Goal: Information Seeking & Learning: Check status

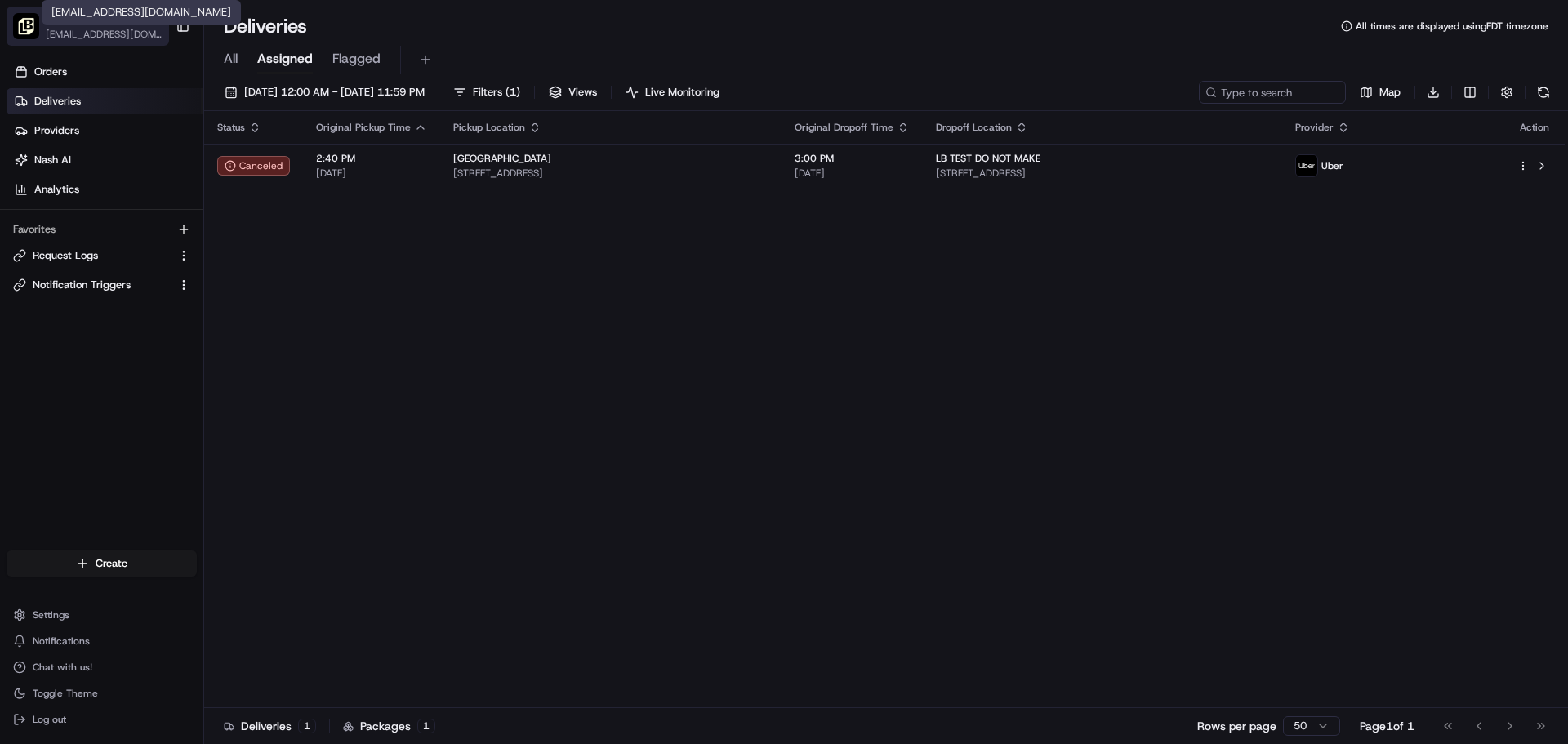
click at [107, 35] on span "[EMAIL_ADDRESS][DOMAIN_NAME]" at bounding box center [105, 34] width 117 height 13
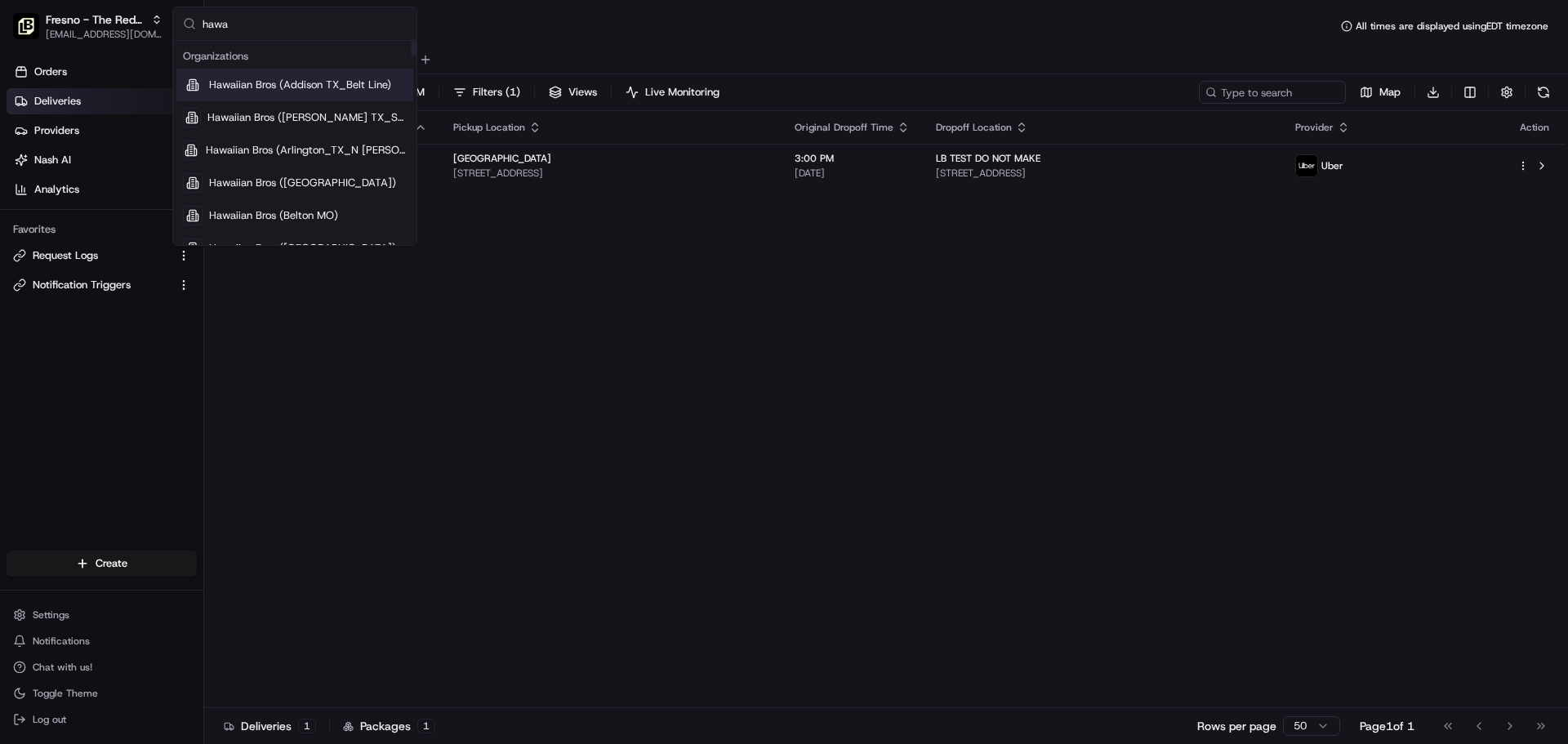
type input "hawa"
click at [301, 91] on span "Hawaiian Bros (Addison TX_Belt Line)" at bounding box center [300, 85] width 182 height 15
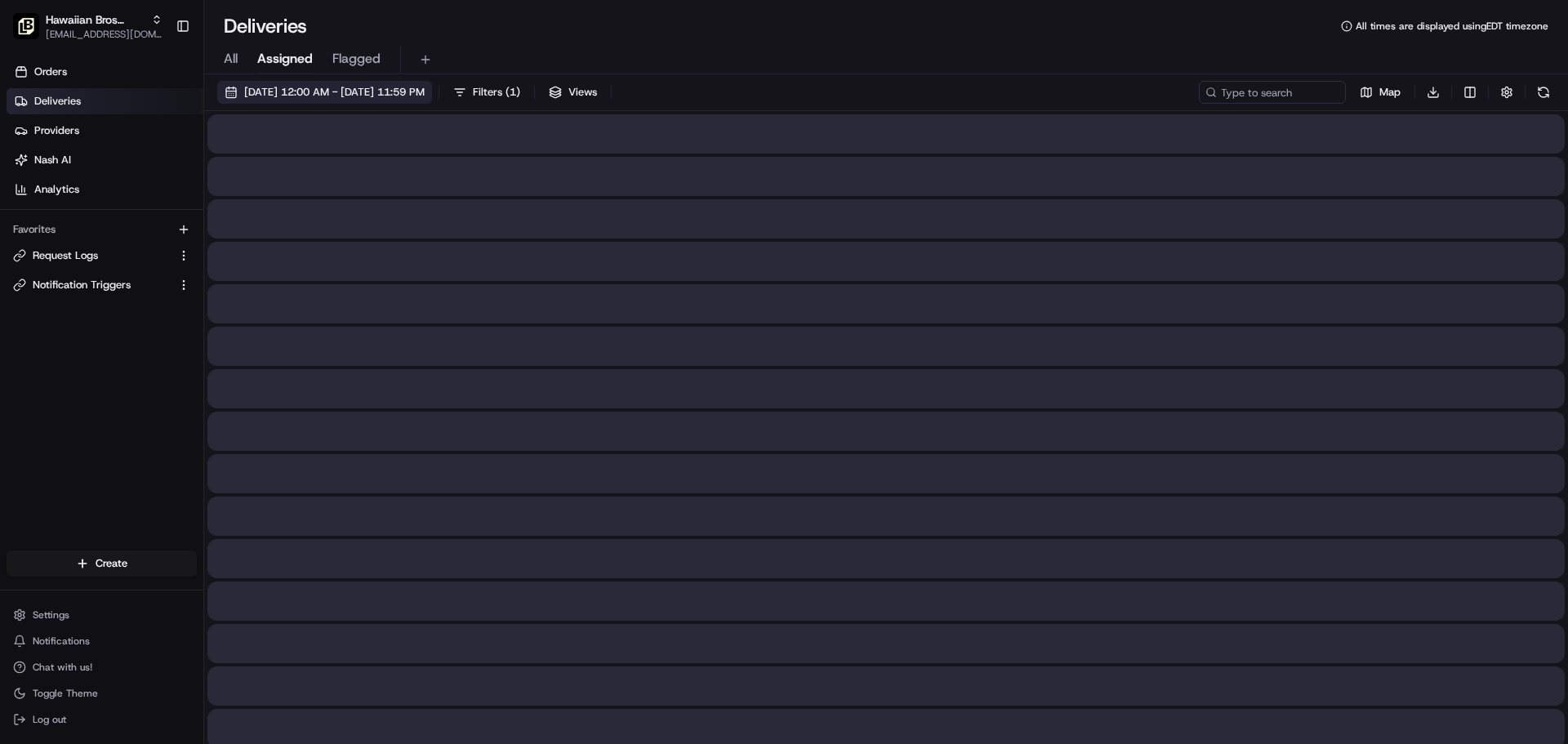
click at [229, 65] on span "All" at bounding box center [230, 58] width 14 height 20
click at [252, 91] on span "[DATE] 12:00 AM - [DATE] 11:59 PM" at bounding box center [334, 92] width 180 height 15
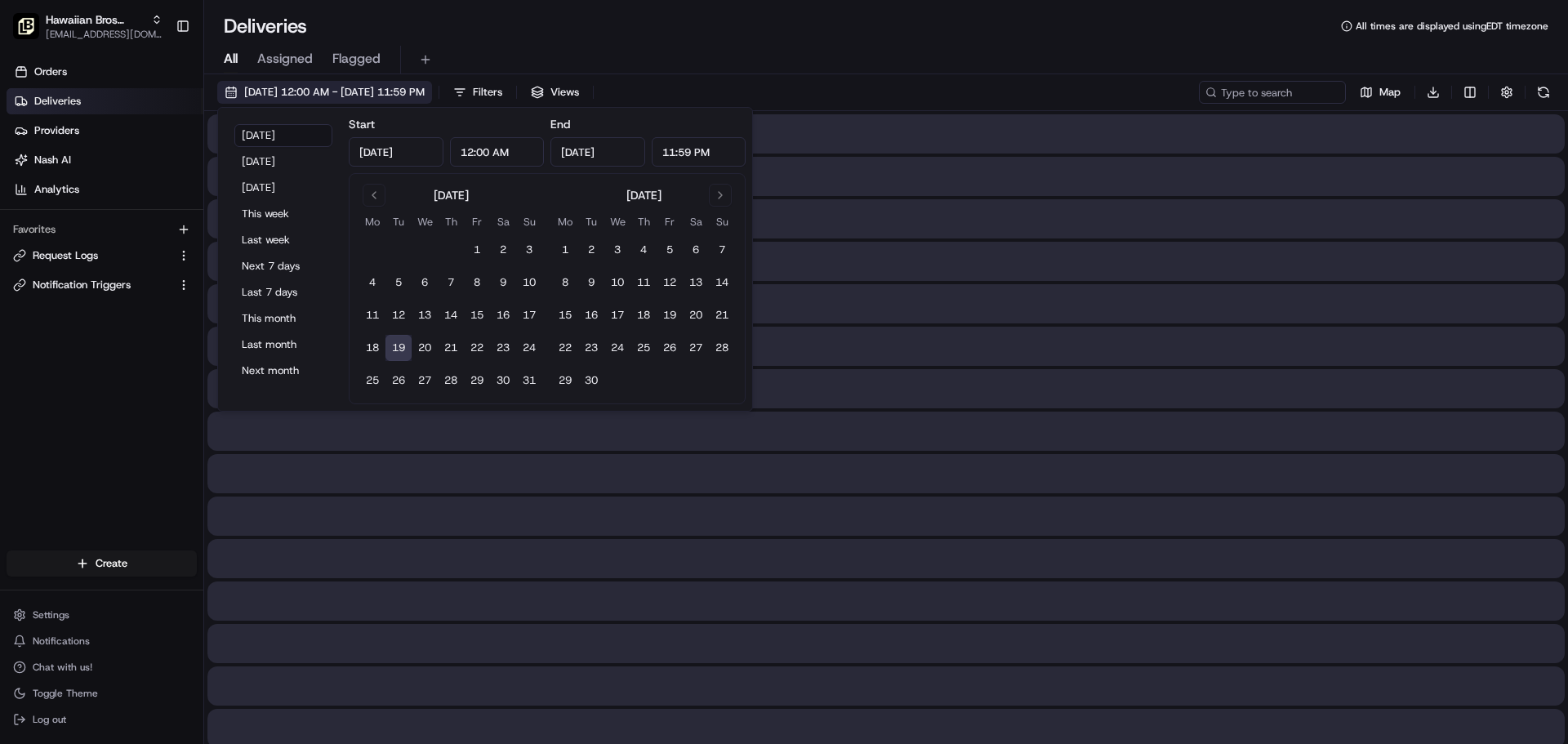
type input "[DATE]"
type input "12:00 AM"
type input "[DATE]"
type input "11:59 PM"
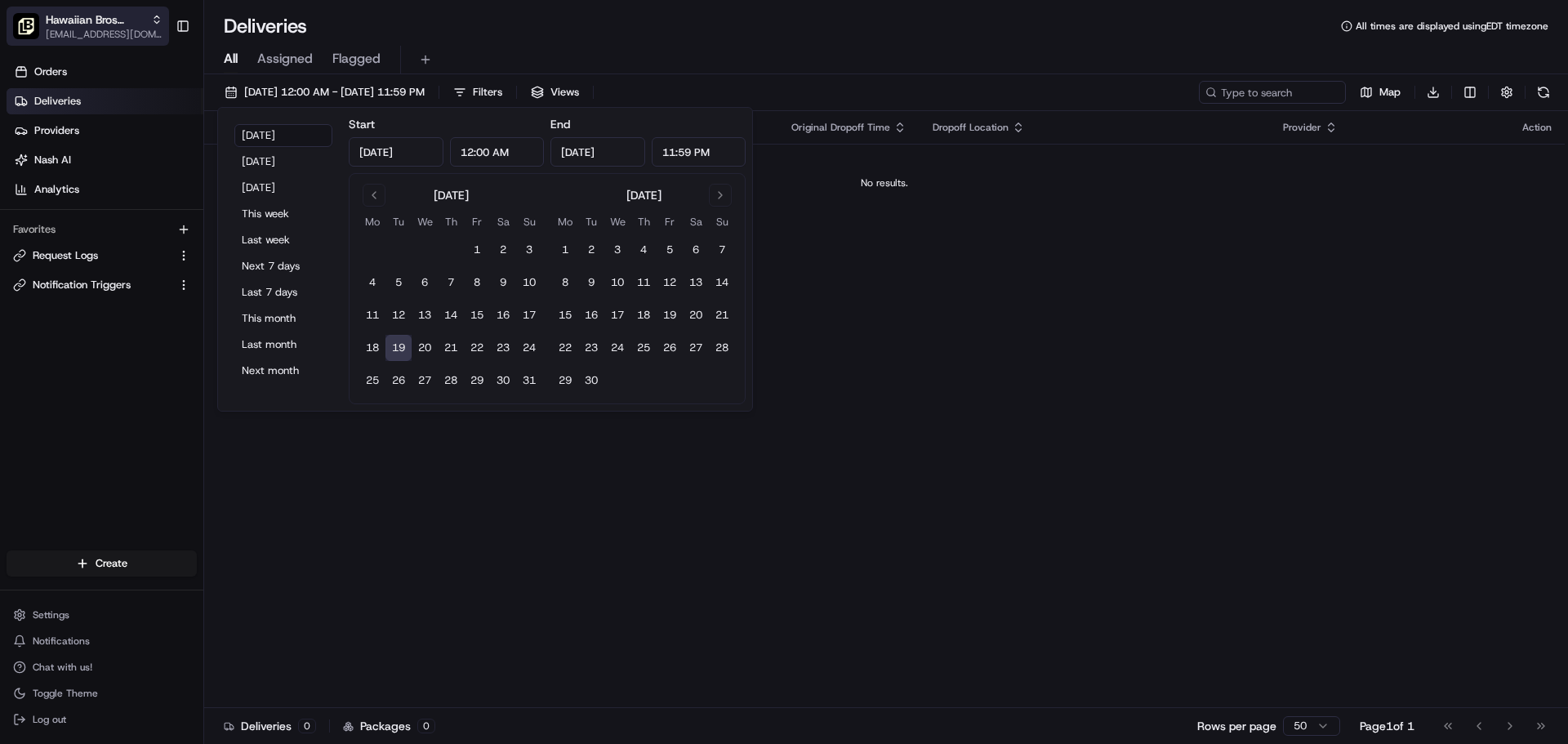
click at [94, 34] on span "[EMAIL_ADDRESS][DOMAIN_NAME]" at bounding box center [105, 34] width 117 height 13
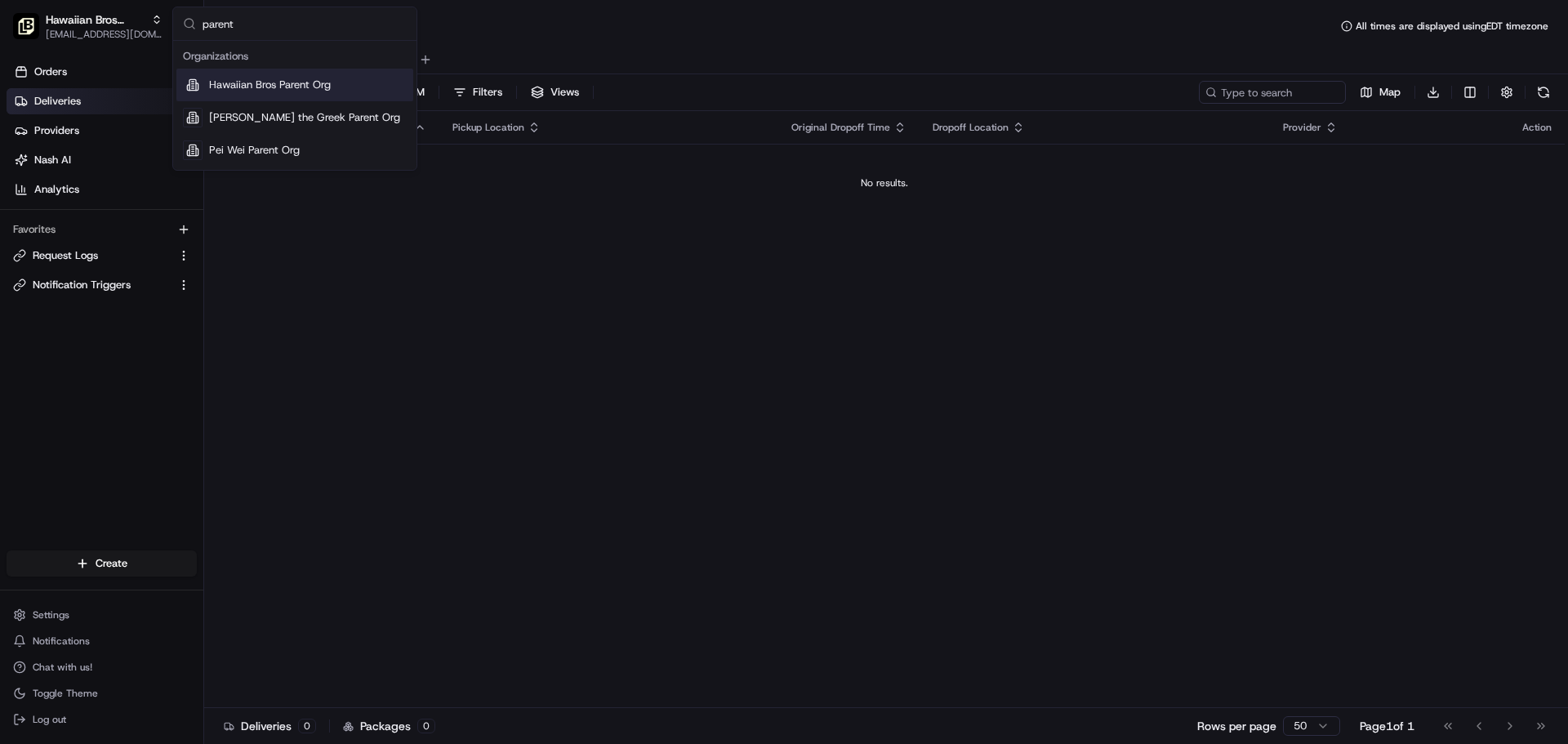
type input "parent"
click at [296, 82] on span "Hawaiian Bros Parent Org" at bounding box center [270, 85] width 122 height 15
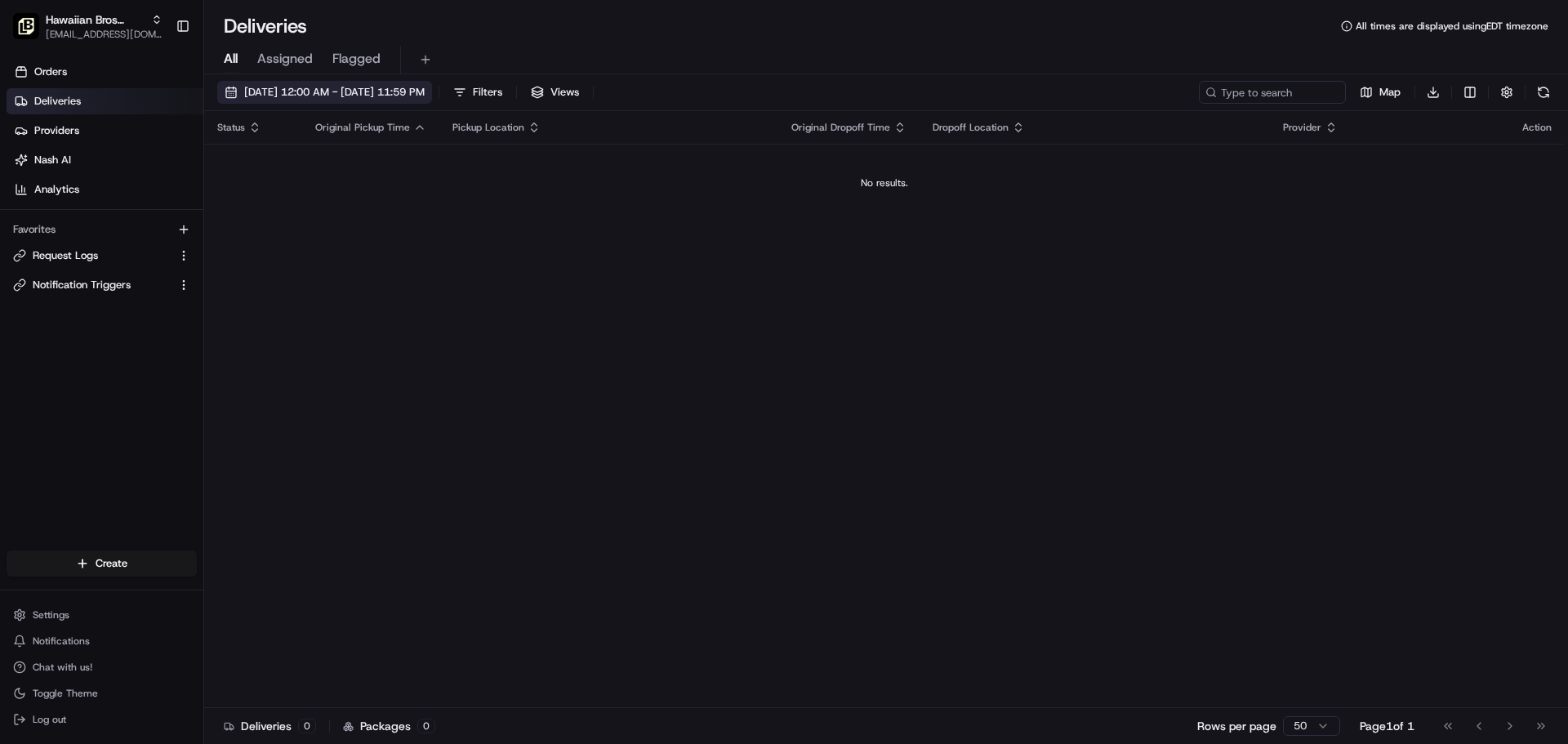
click at [308, 87] on span "[DATE] 12:00 AM - [DATE] 11:59 PM" at bounding box center [334, 92] width 180 height 15
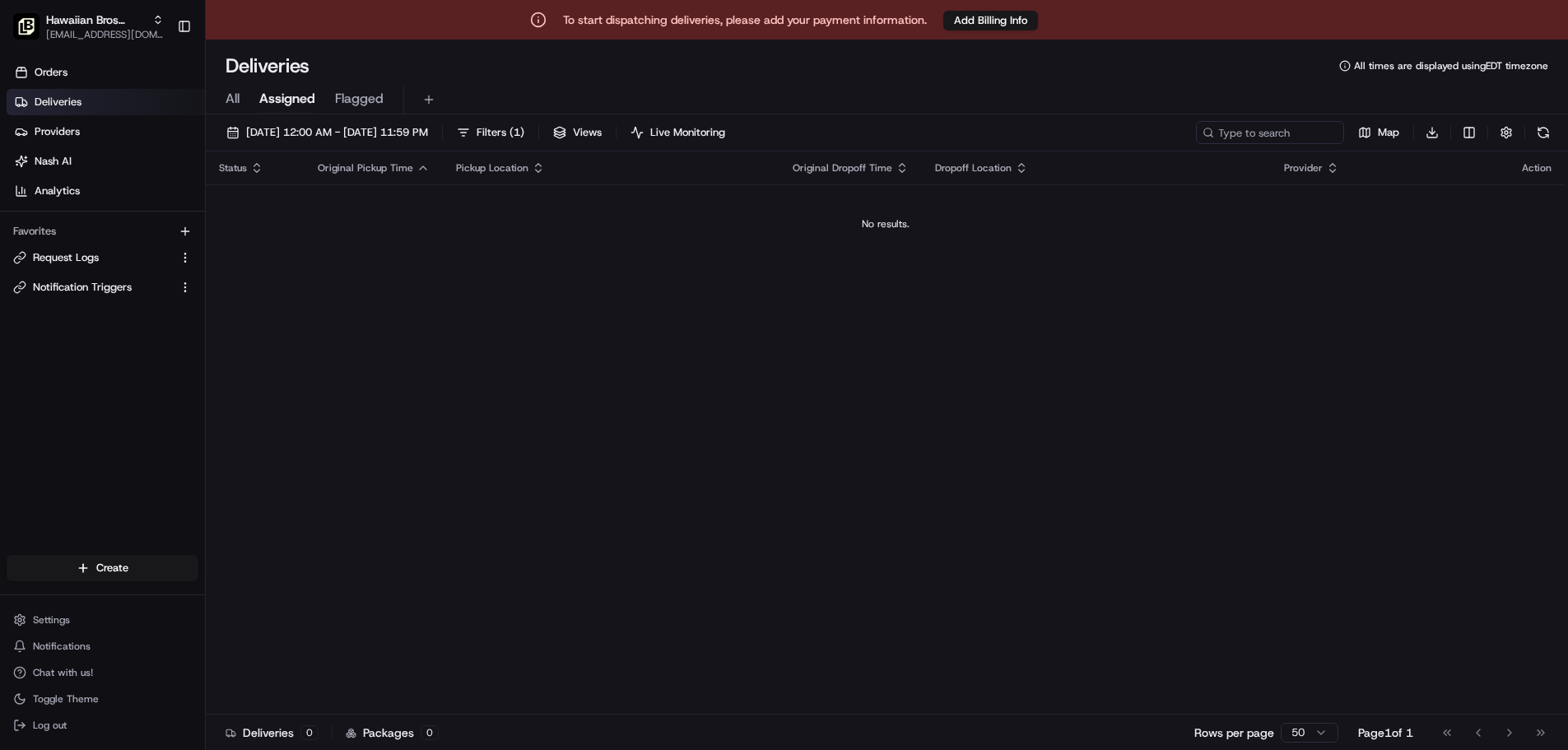
click at [235, 99] on span "All" at bounding box center [232, 99] width 14 height 20
click at [281, 135] on span "[DATE] 12:00 AM - [DATE] 11:59 PM" at bounding box center [336, 133] width 182 height 15
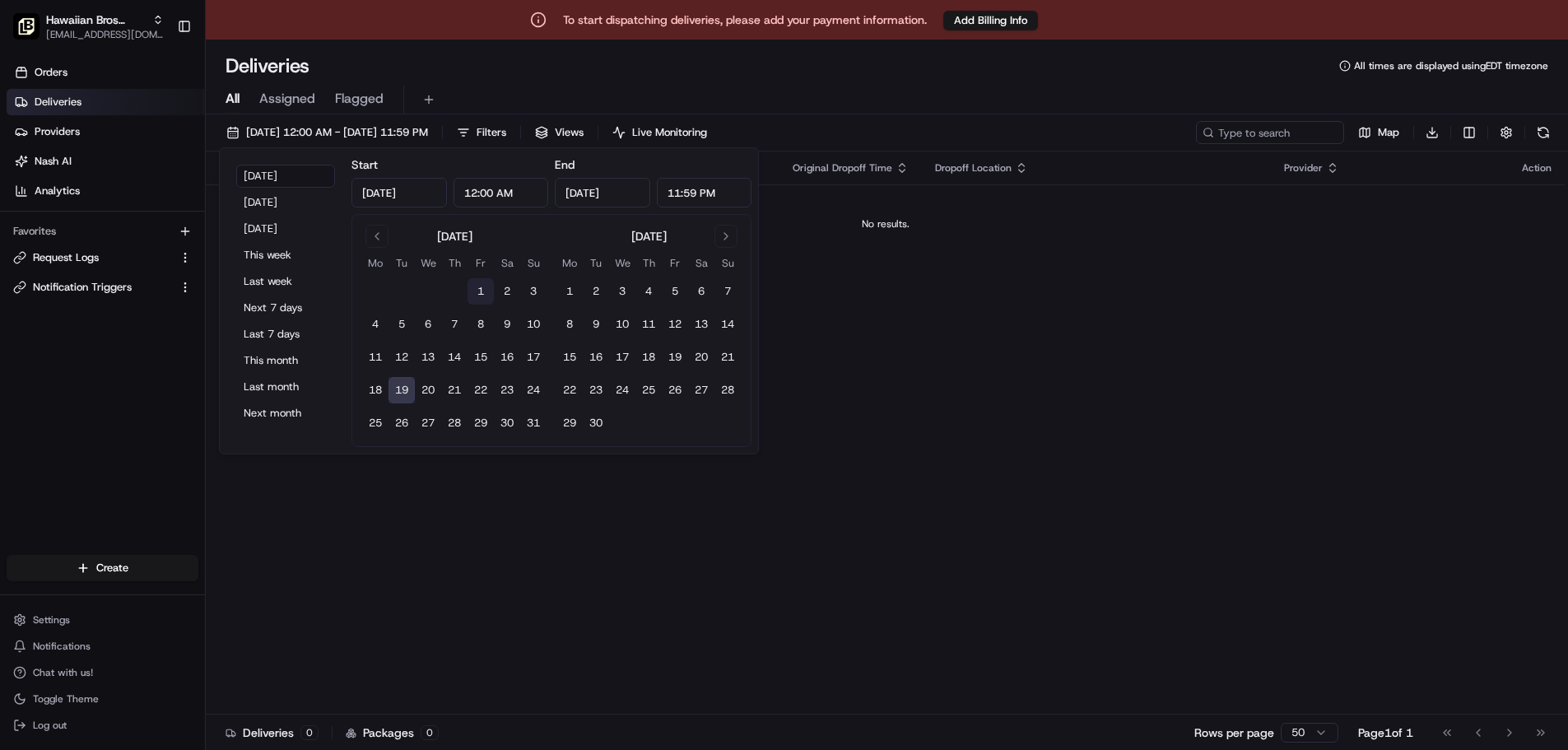
click at [471, 287] on button "1" at bounding box center [481, 292] width 27 height 27
type input "[DATE]"
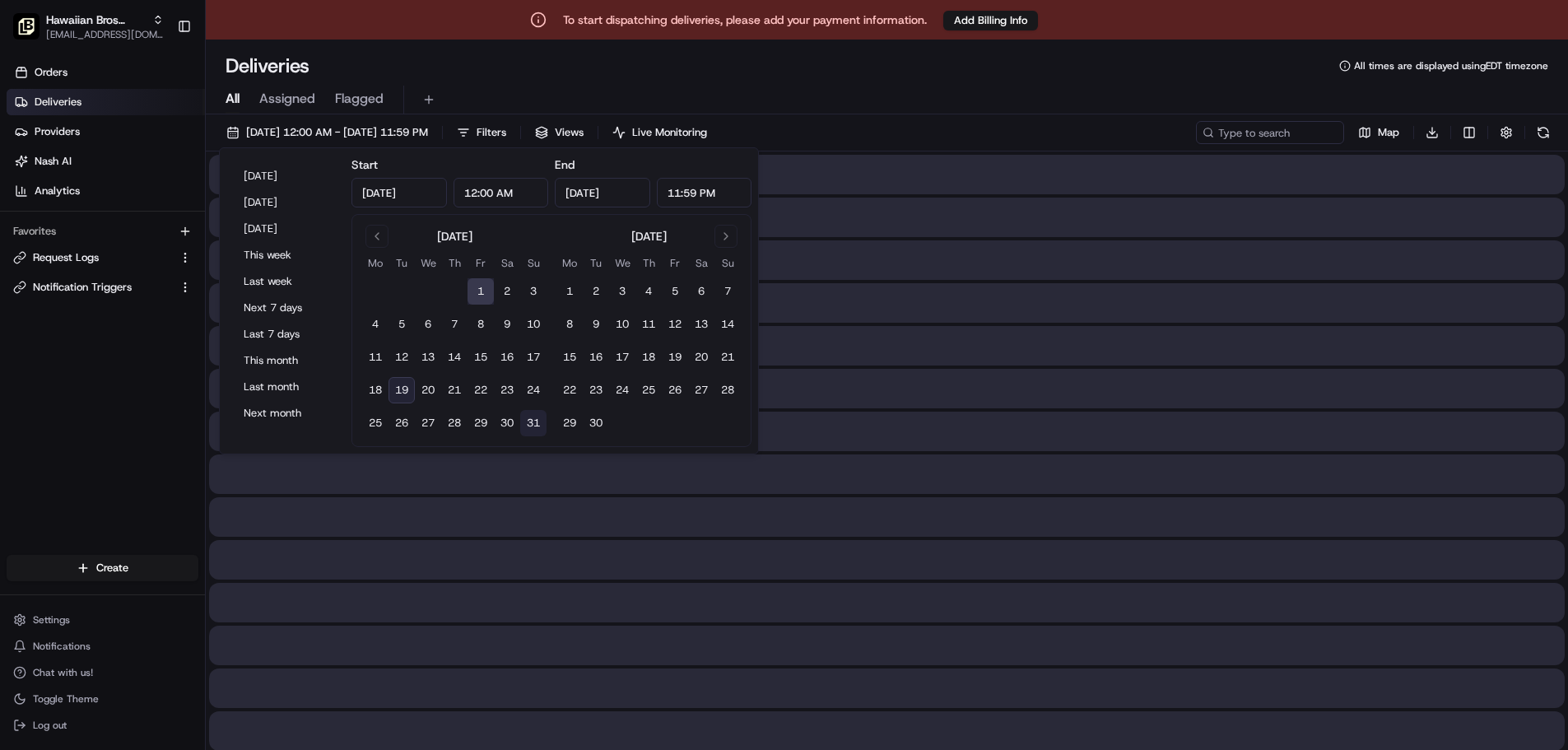
click at [539, 426] on button "31" at bounding box center [533, 423] width 27 height 27
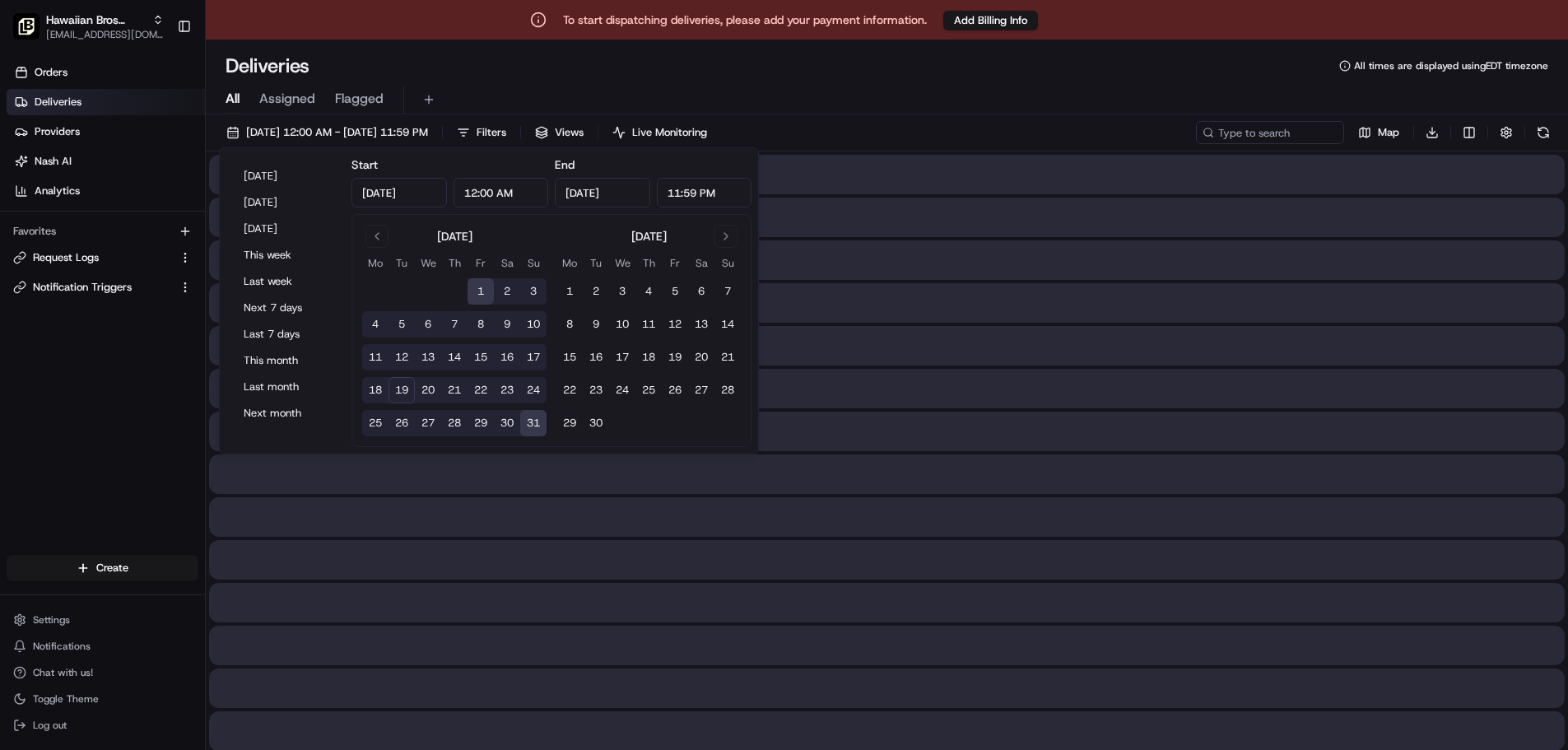
type input "[DATE]"
click at [549, 67] on div "Deliveries All times are displayed using EDT timezone" at bounding box center [888, 66] width 1363 height 27
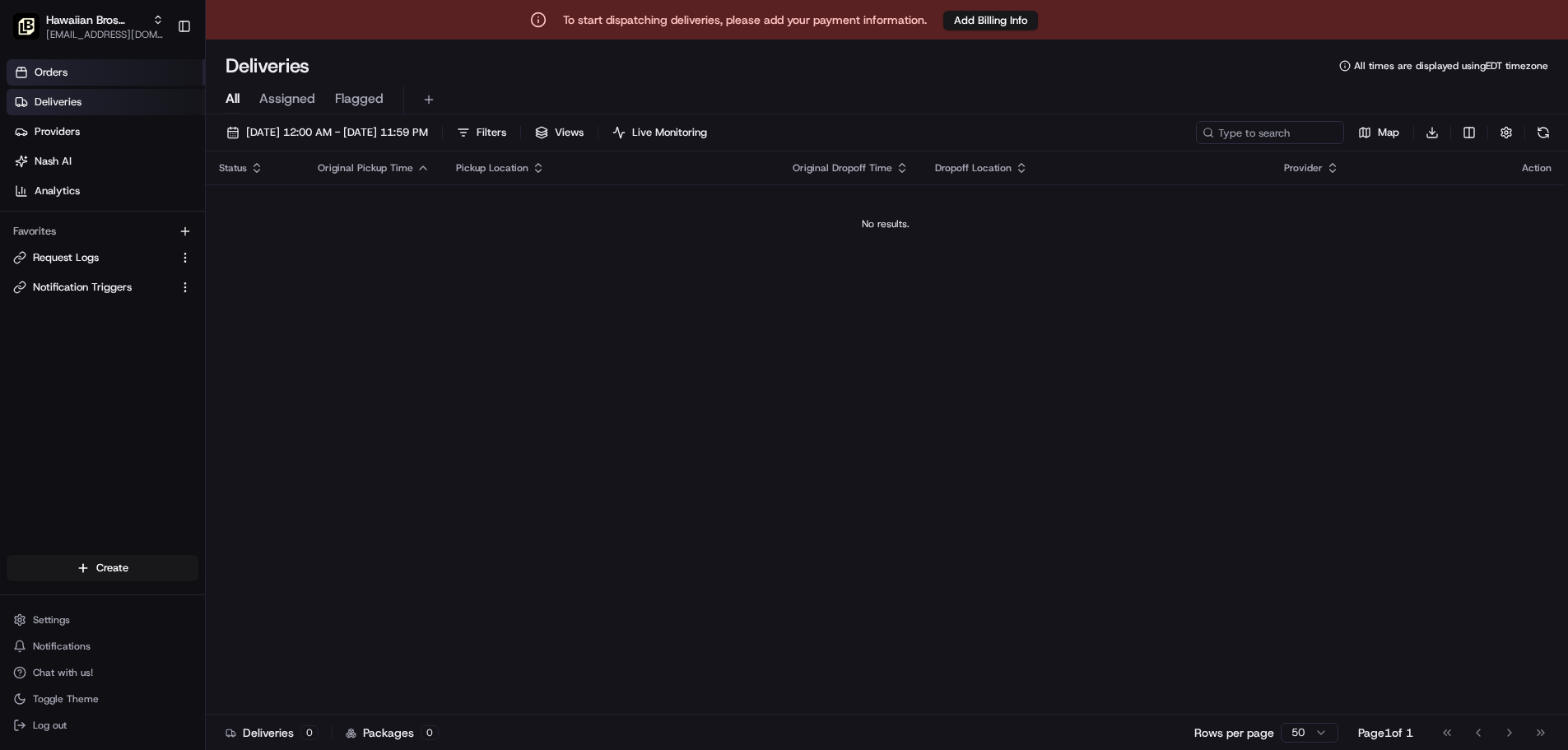
click at [85, 77] on link "Orders" at bounding box center [105, 72] width 199 height 27
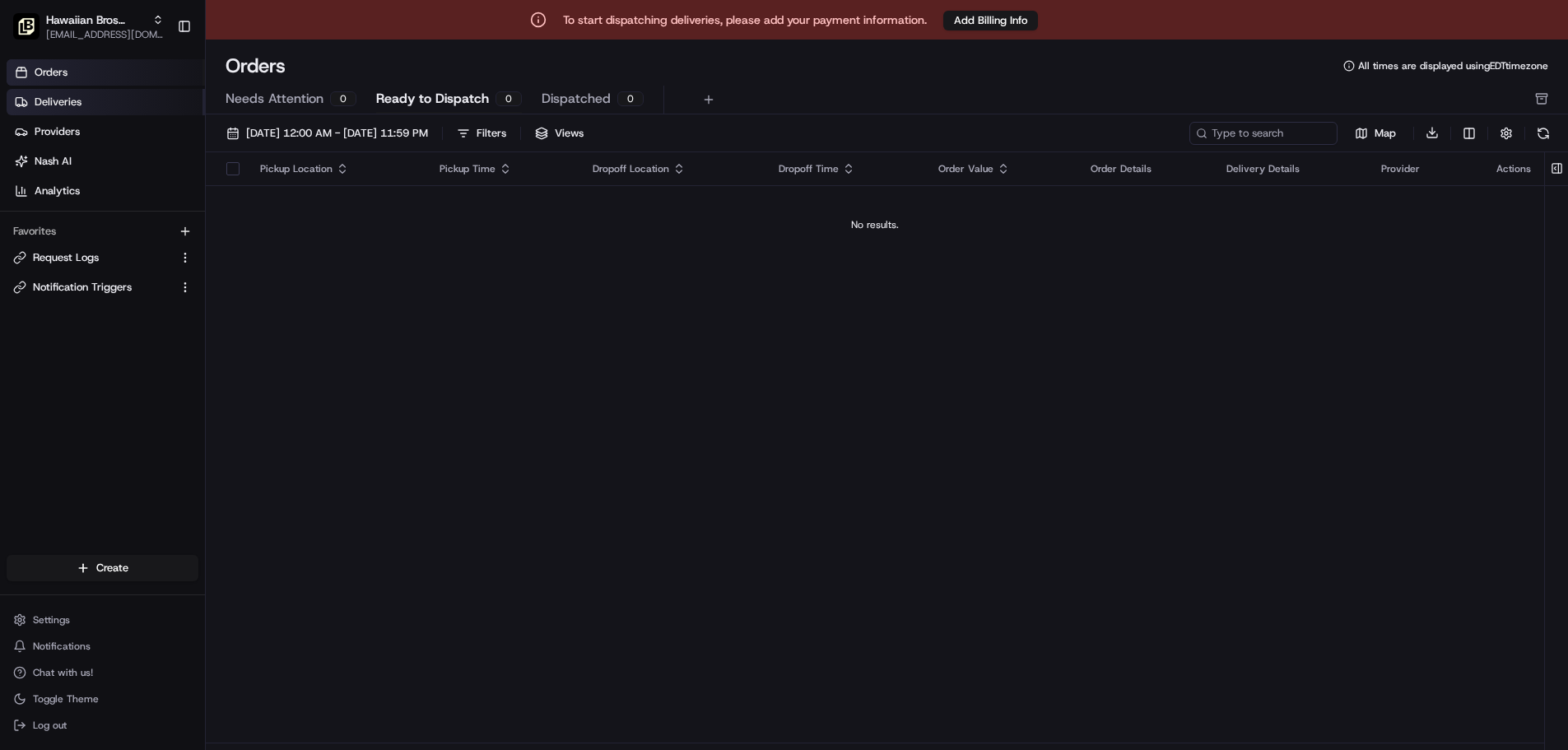
click at [88, 107] on link "Deliveries" at bounding box center [105, 103] width 199 height 27
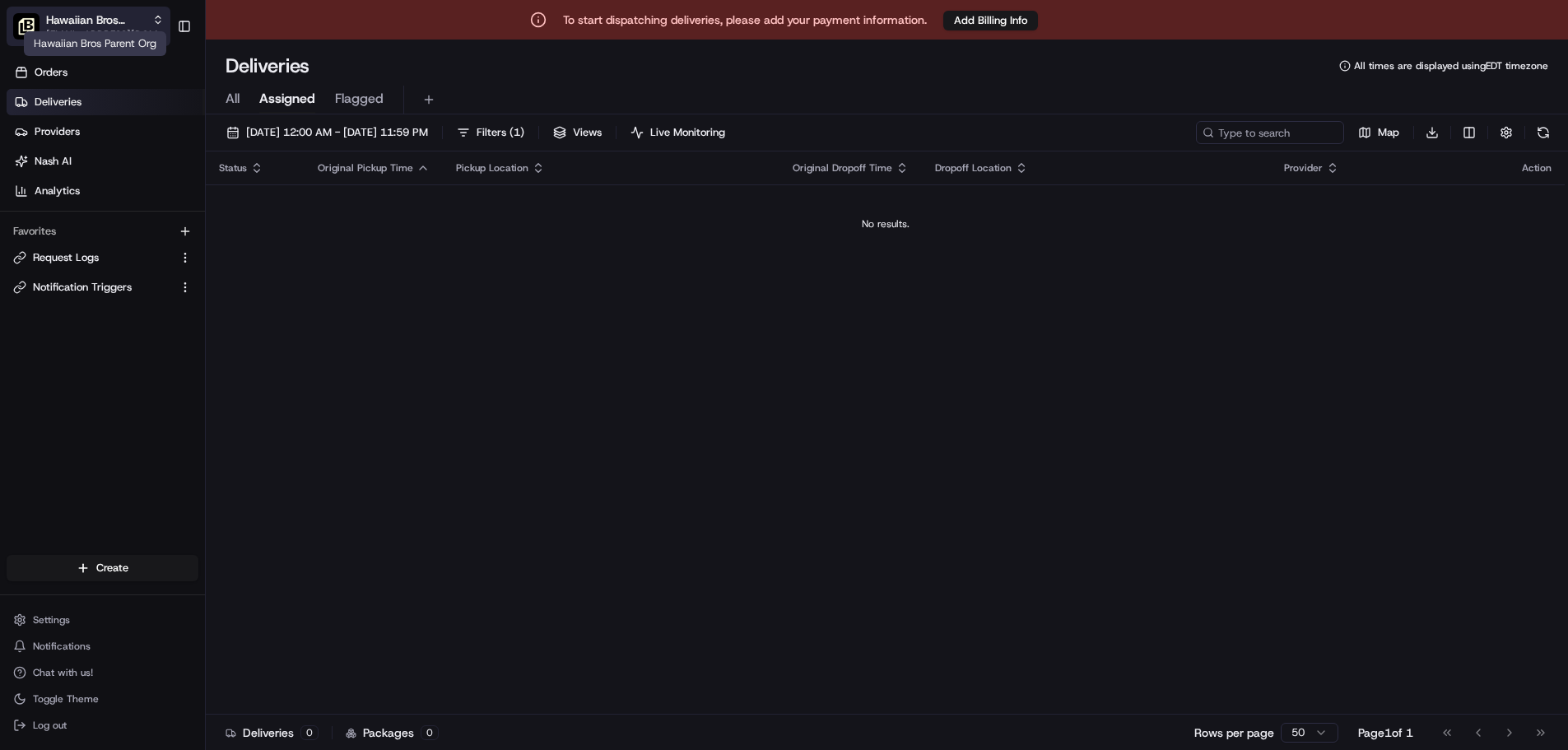
click at [128, 22] on span "Hawaiian Bros Parent Org" at bounding box center [96, 19] width 100 height 16
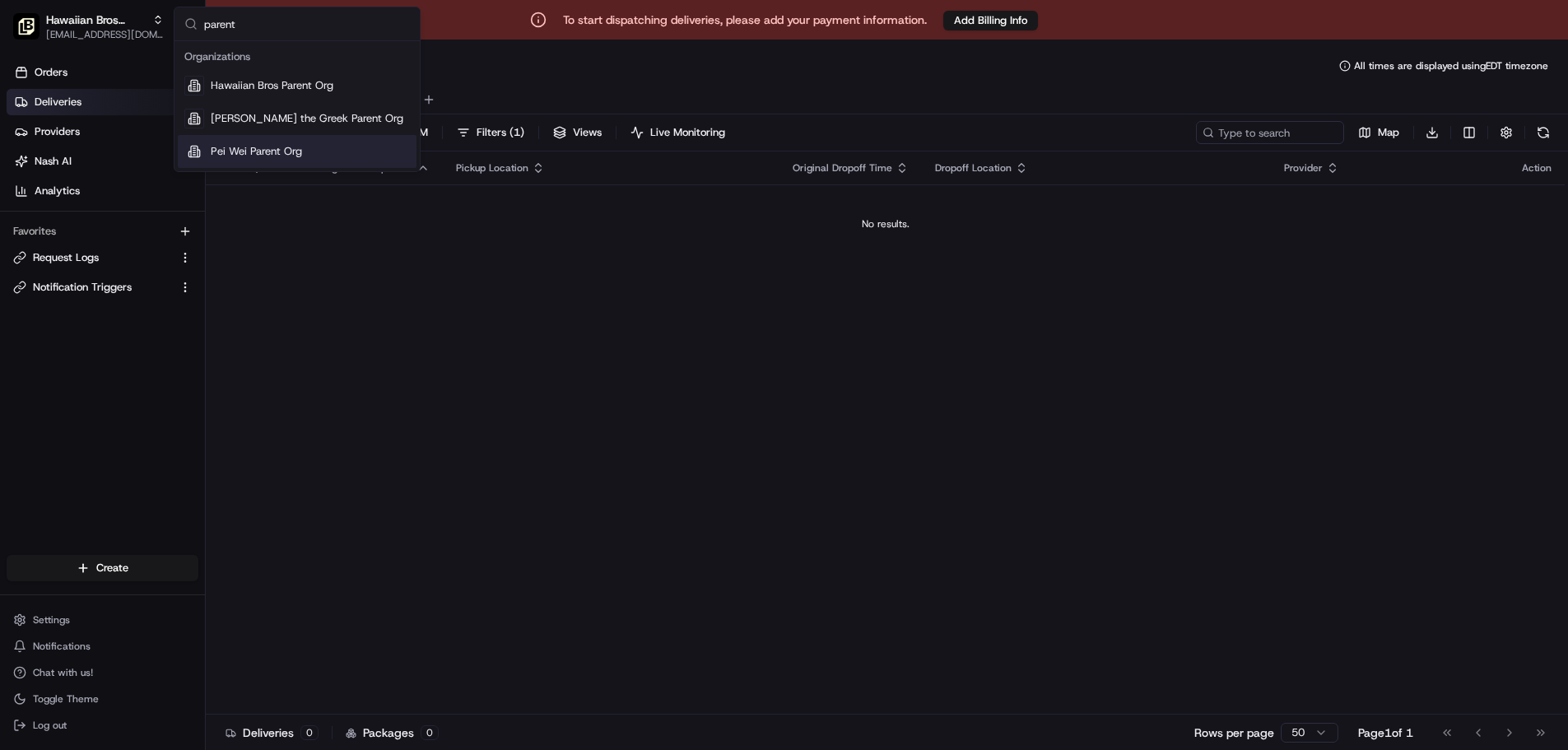
type input "parent"
click at [268, 153] on span "Pei Wei Parent Org" at bounding box center [257, 152] width 91 height 15
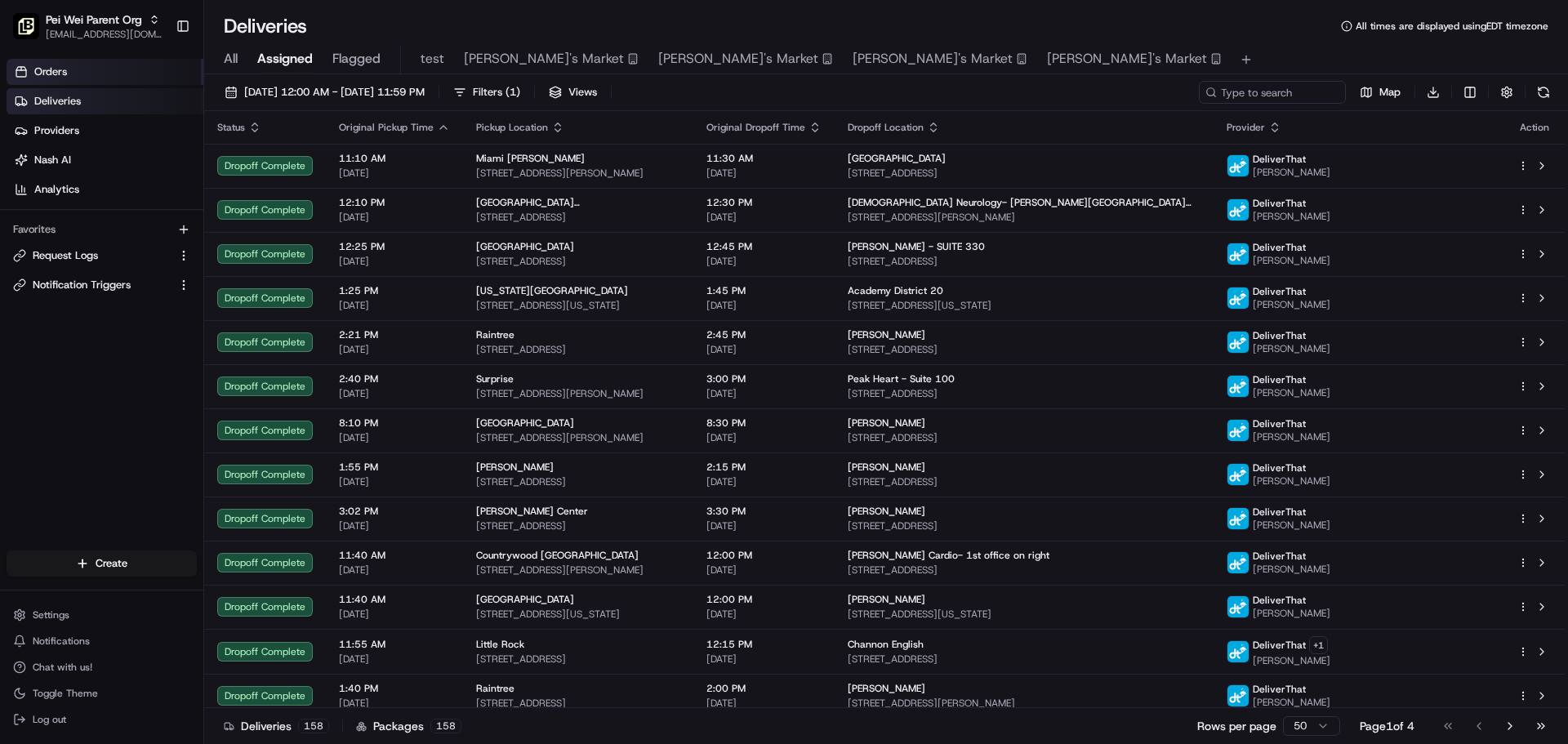
click at [62, 74] on span "Orders" at bounding box center [50, 72] width 33 height 15
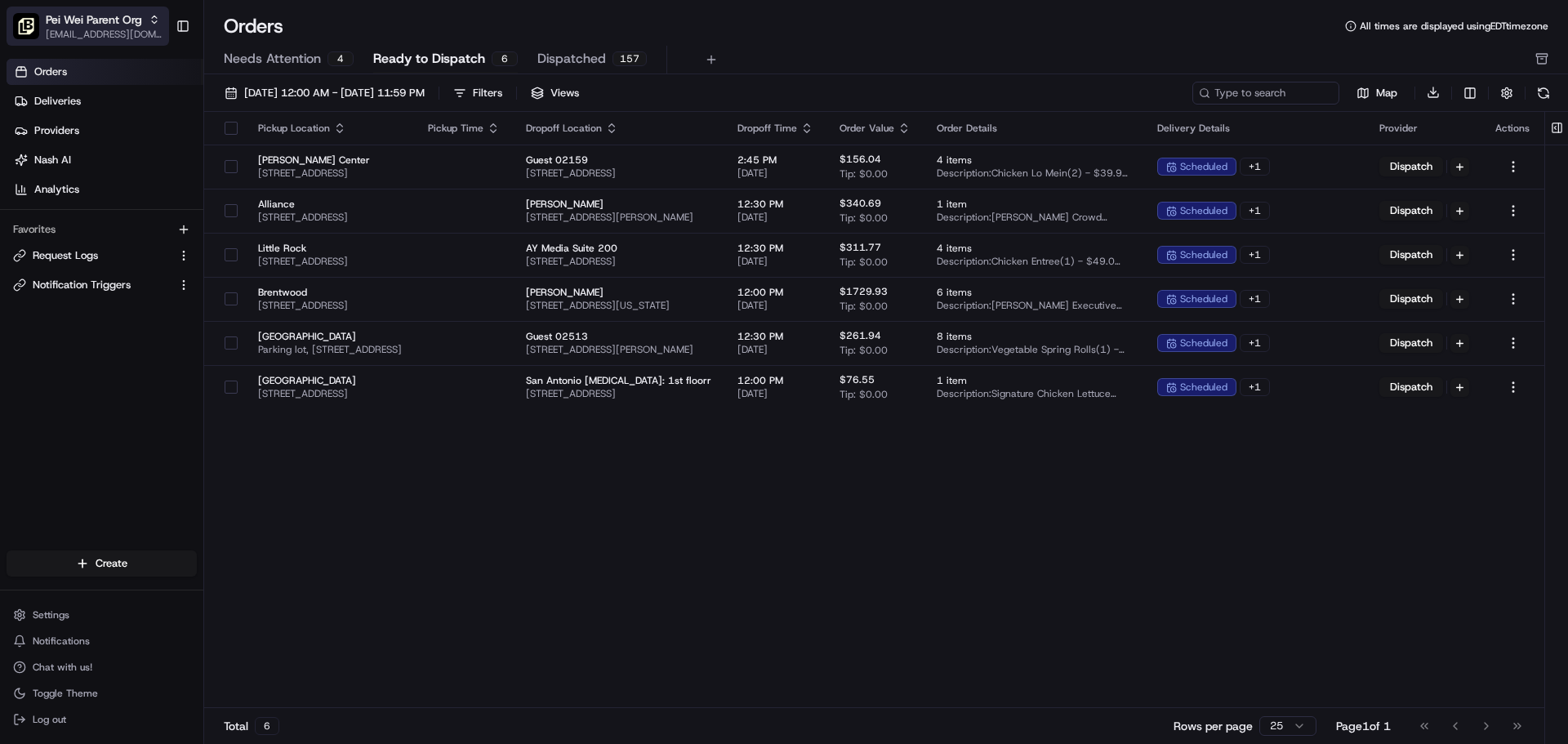
click at [103, 34] on span "[EMAIL_ADDRESS][DOMAIN_NAME]" at bounding box center [105, 34] width 117 height 13
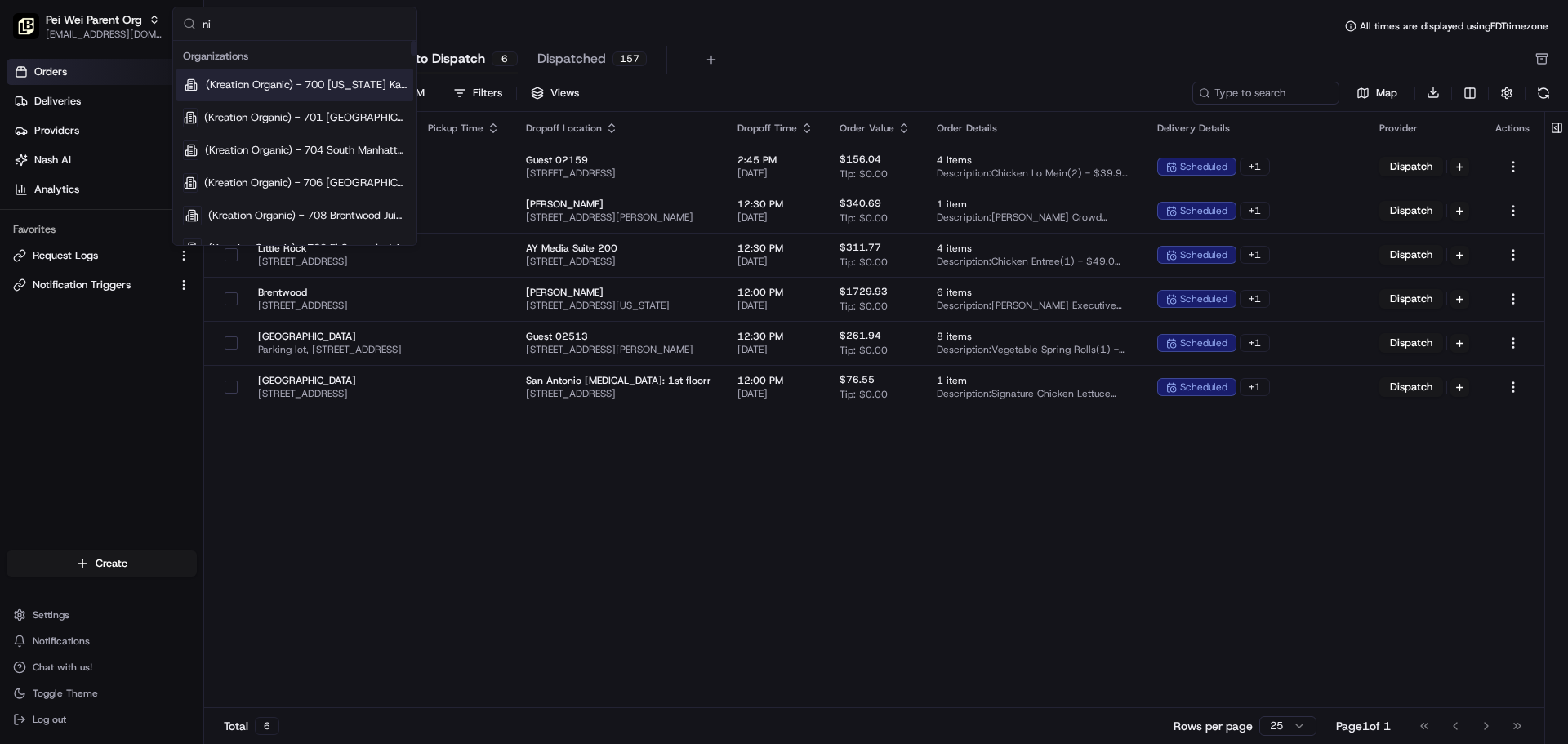
type input "n"
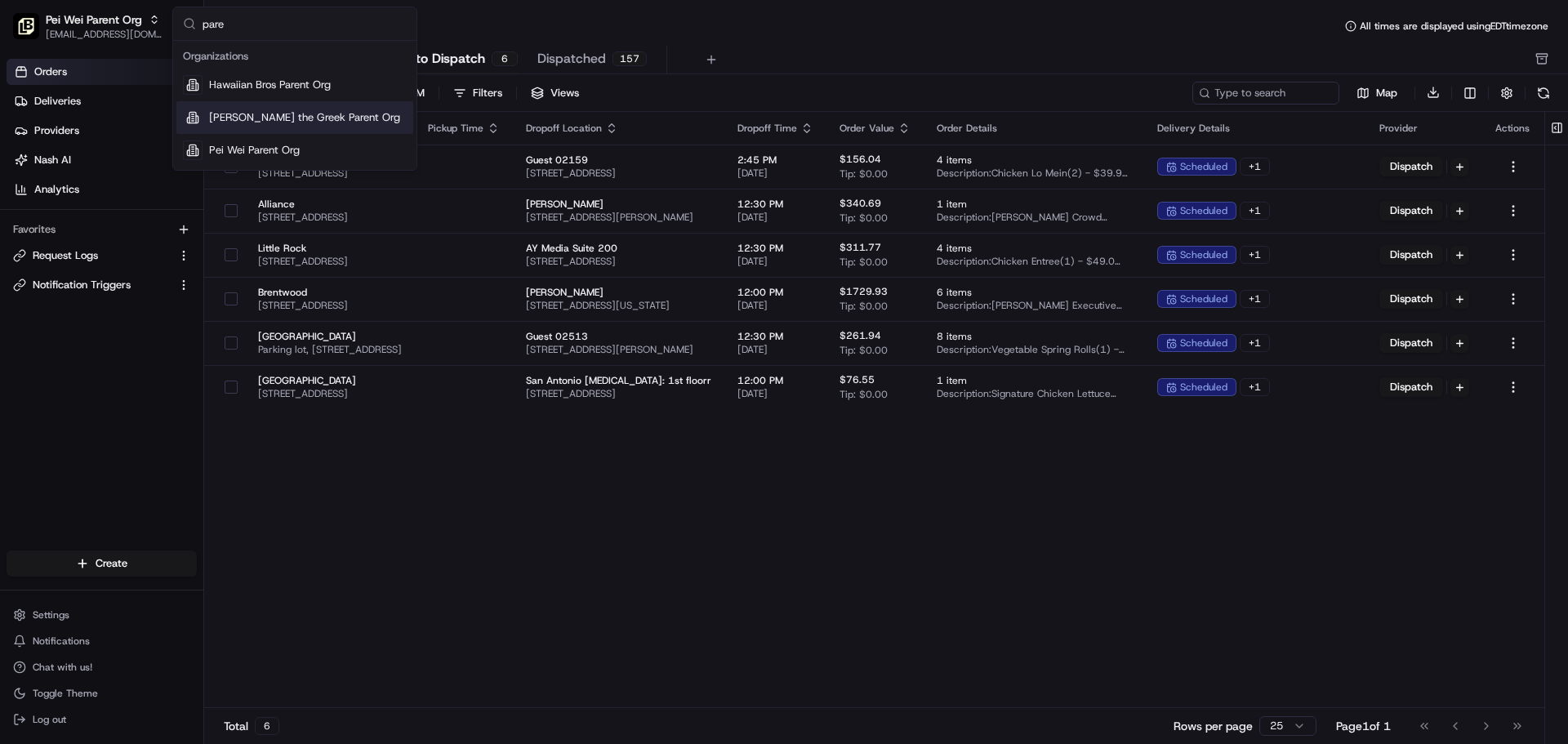
type input "pare"
click at [308, 120] on span "[PERSON_NAME] the Greek Parent Org" at bounding box center [305, 118] width 191 height 15
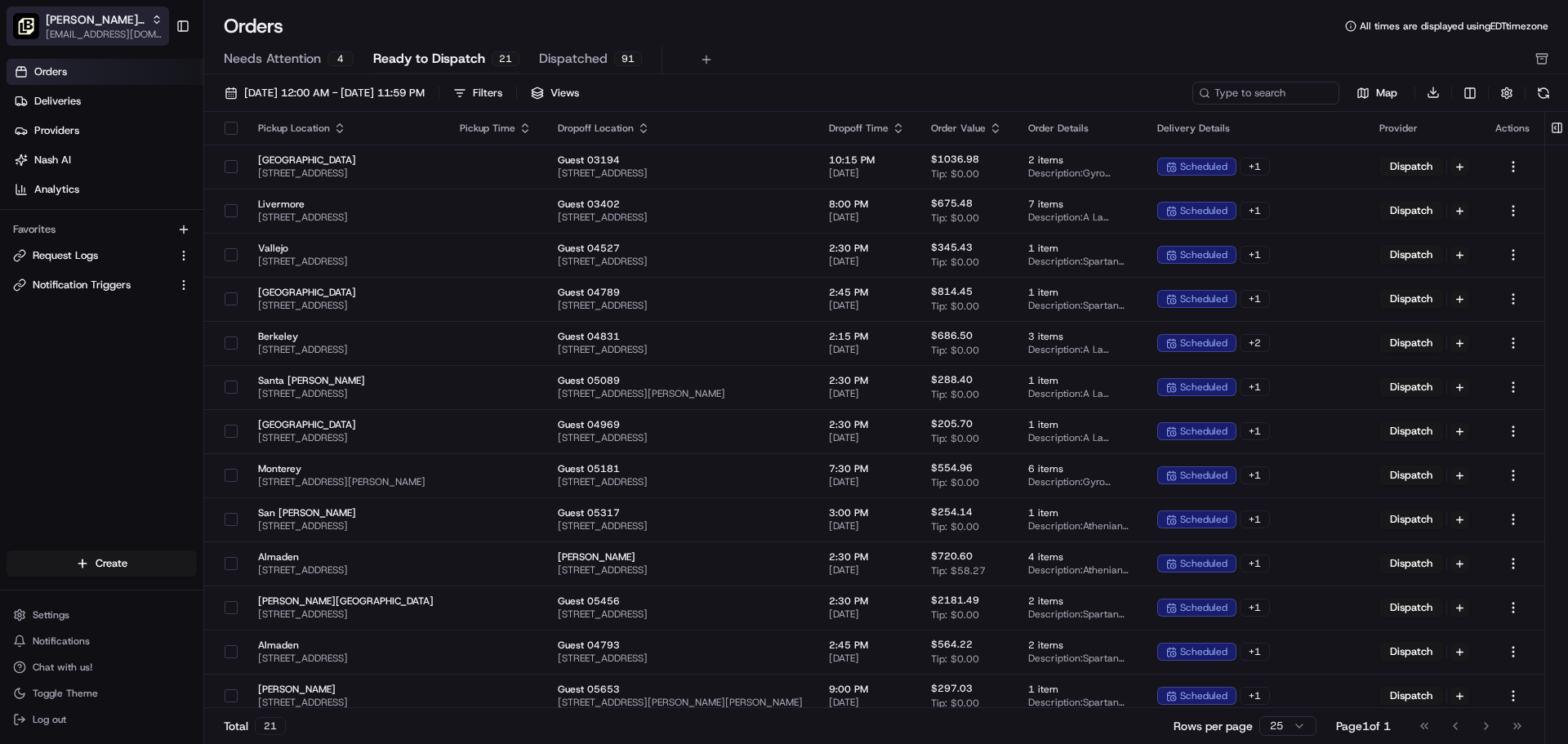
click at [127, 27] on span "[PERSON_NAME] the Greek Parent Org" at bounding box center [95, 19] width 99 height 16
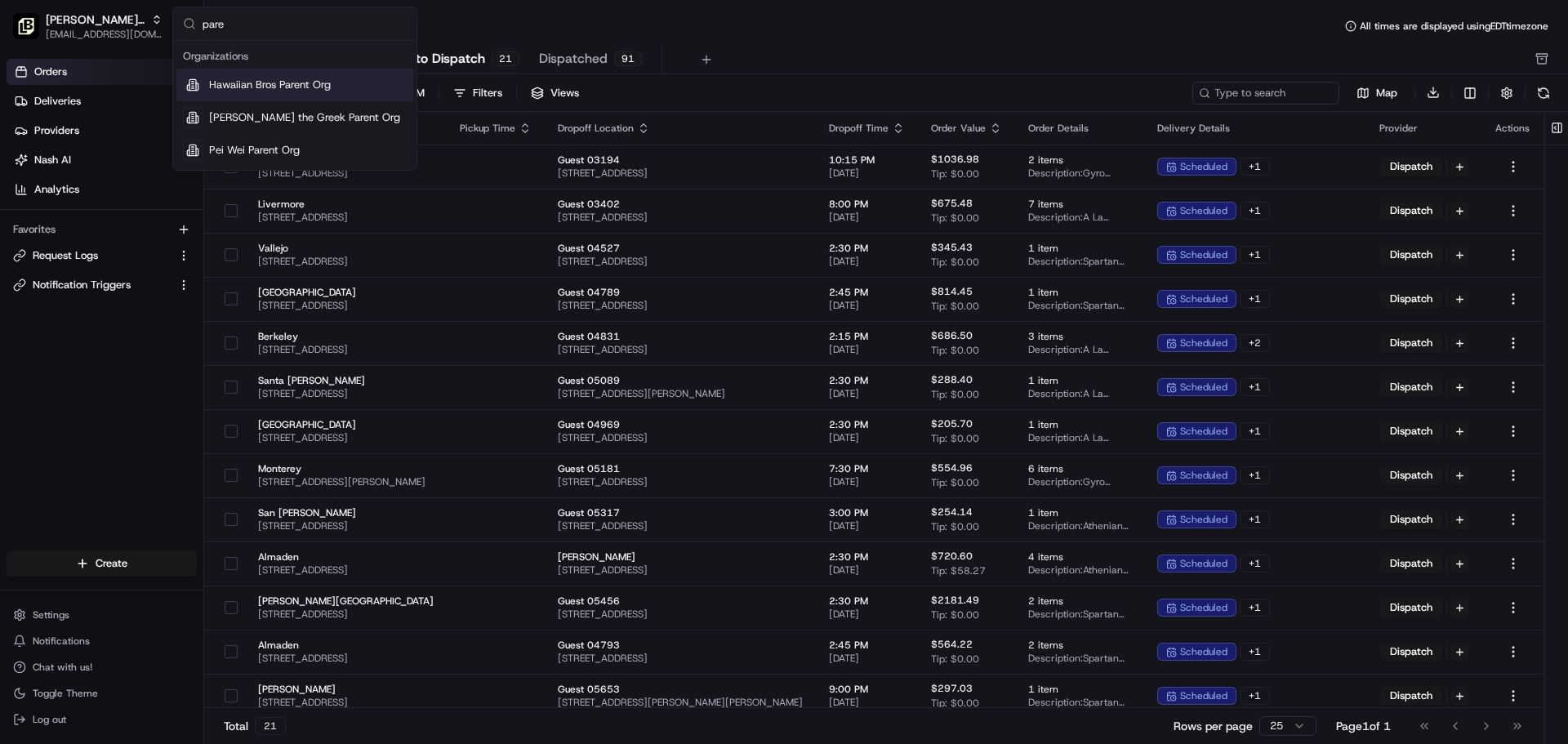
type input "pare"
click at [302, 90] on span "Hawaiian Bros Parent Org" at bounding box center [270, 85] width 122 height 15
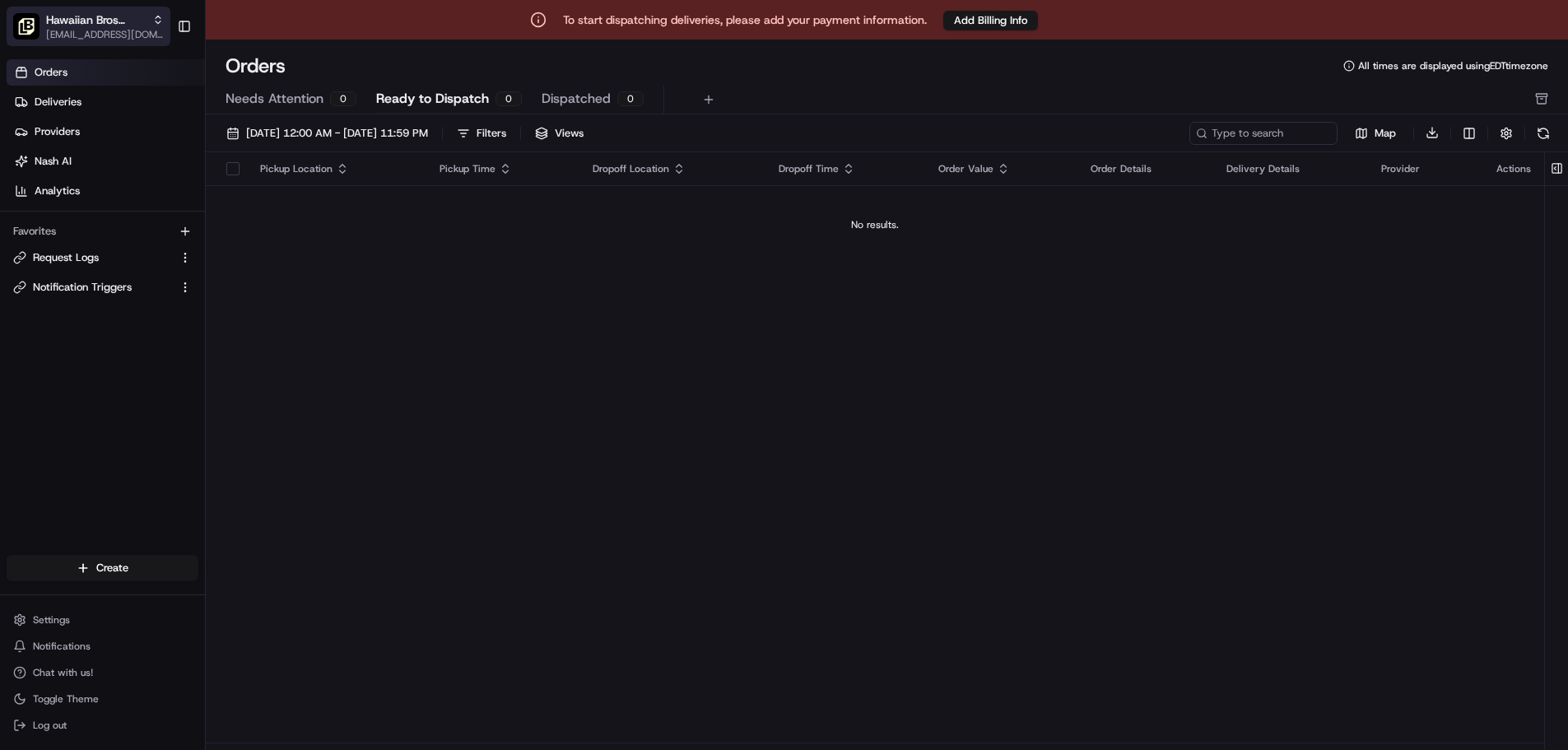
click at [107, 34] on span "[EMAIL_ADDRESS][DOMAIN_NAME]" at bounding box center [105, 34] width 118 height 13
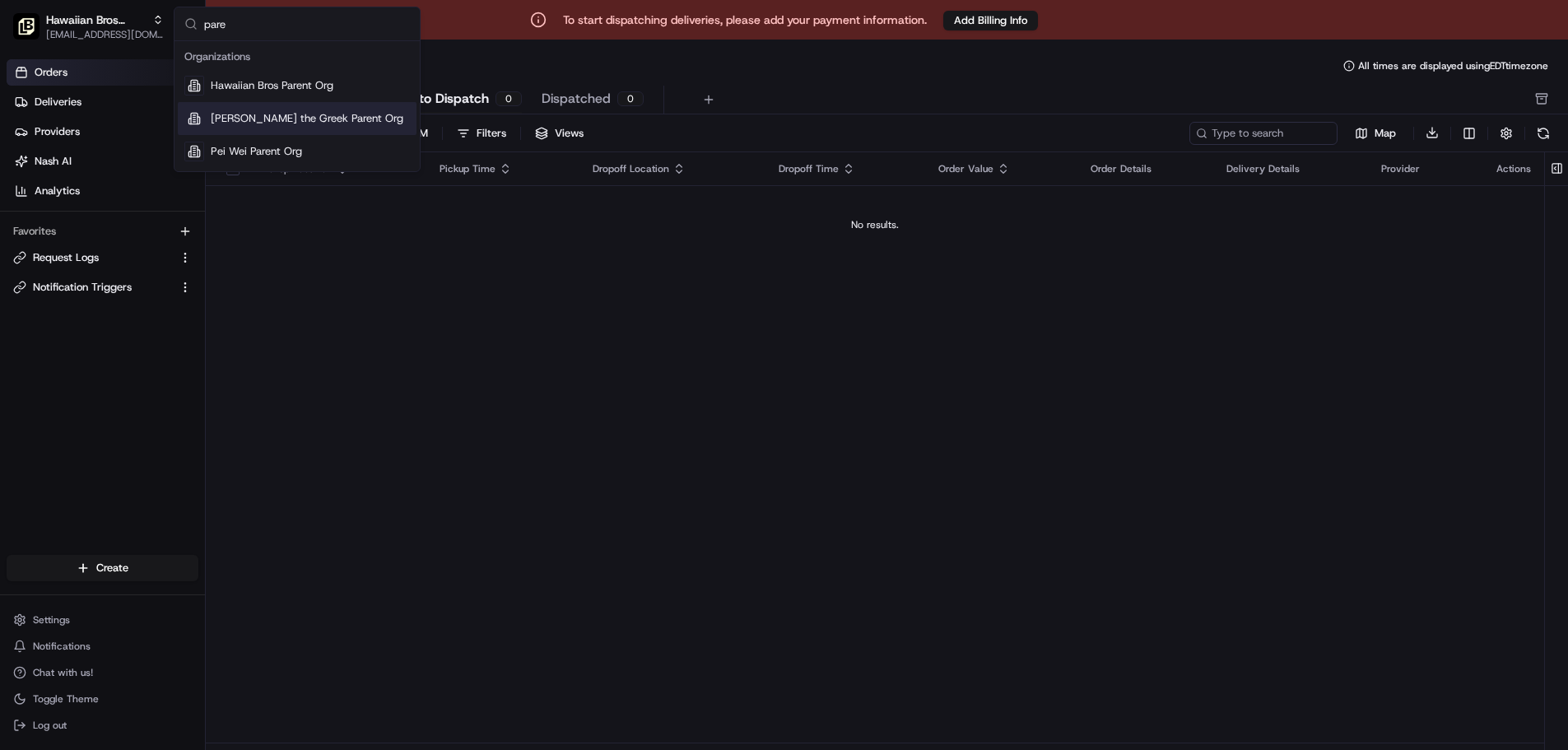
type input "pare"
click at [309, 127] on div "[PERSON_NAME] the Greek Parent Org" at bounding box center [296, 118] width 239 height 33
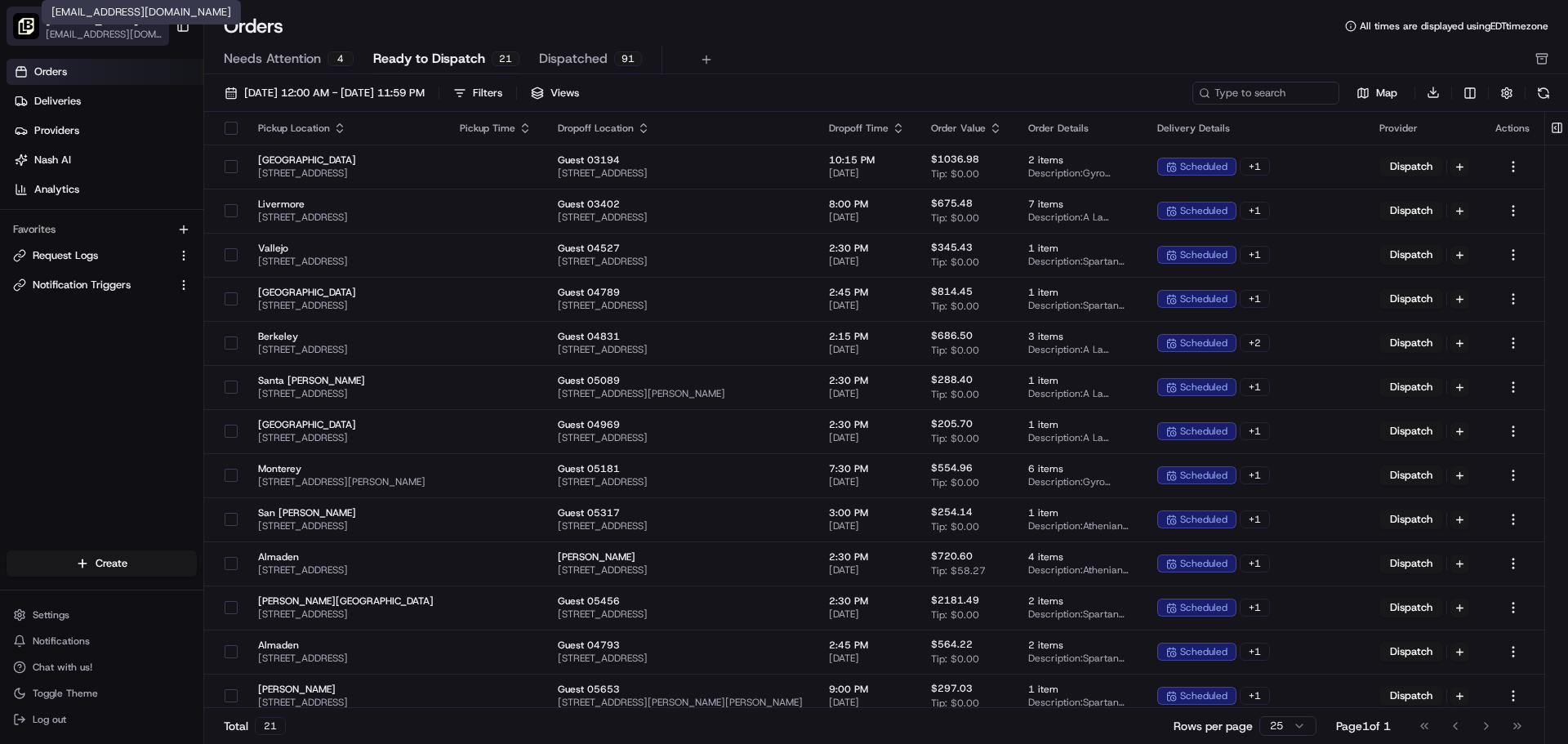
click at [97, 33] on span "[EMAIL_ADDRESS][DOMAIN_NAME]" at bounding box center [105, 34] width 117 height 13
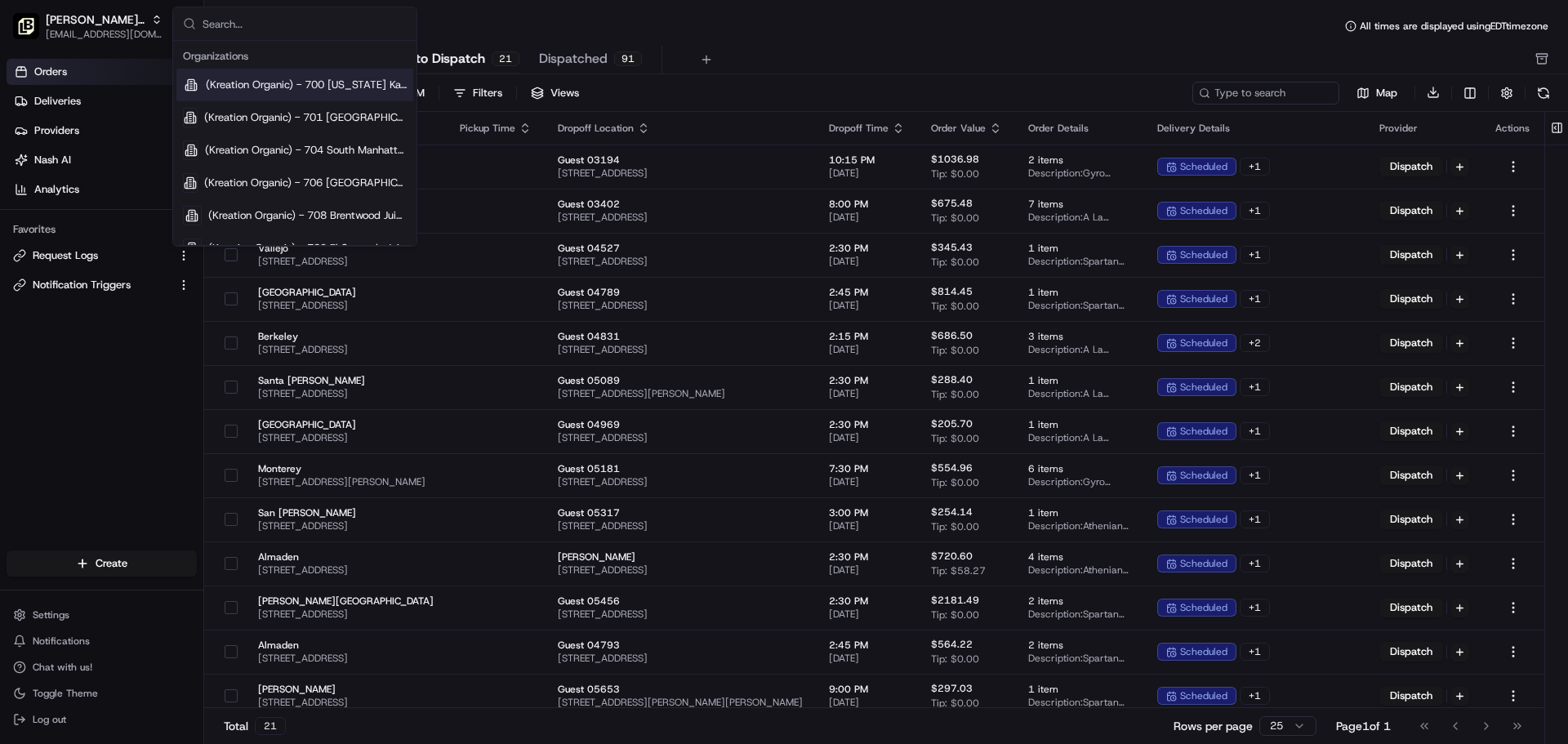
click at [66, 491] on div "Orders Deliveries Providers [PERSON_NAME] Analytics Favorites Request Logs Noti…" at bounding box center [102, 306] width 204 height 508
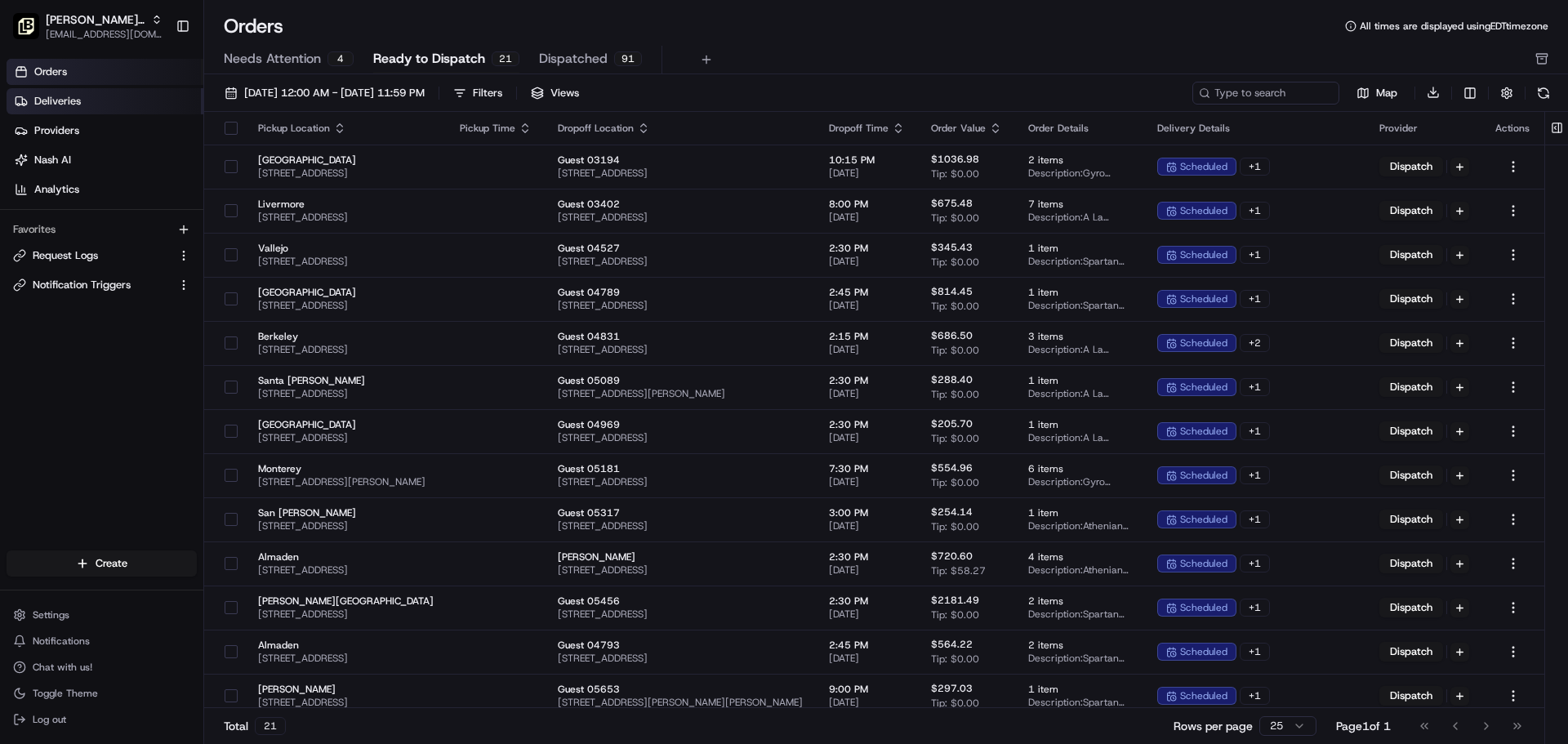
click at [93, 94] on link "Deliveries" at bounding box center [105, 102] width 197 height 26
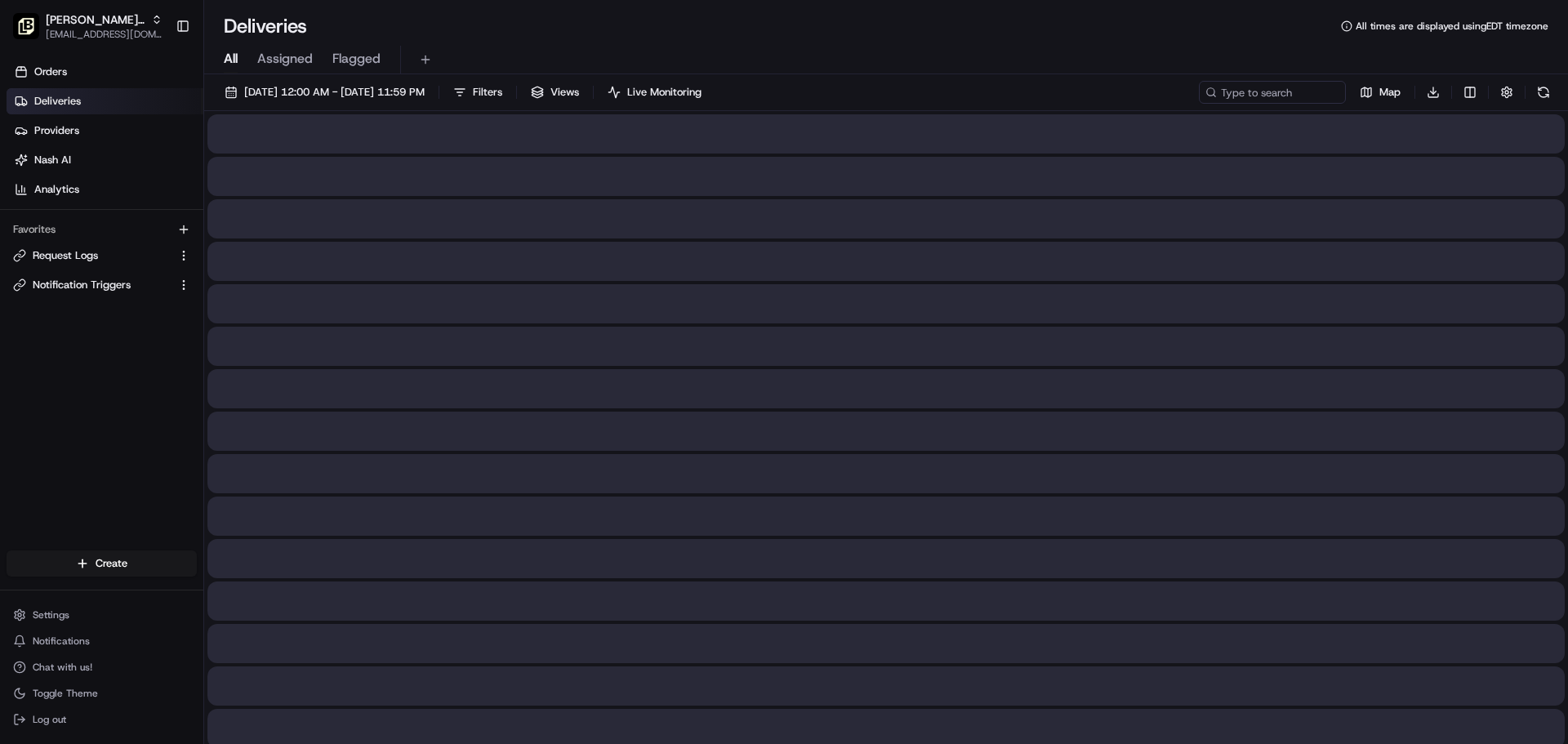
click at [235, 58] on span "All" at bounding box center [230, 58] width 14 height 20
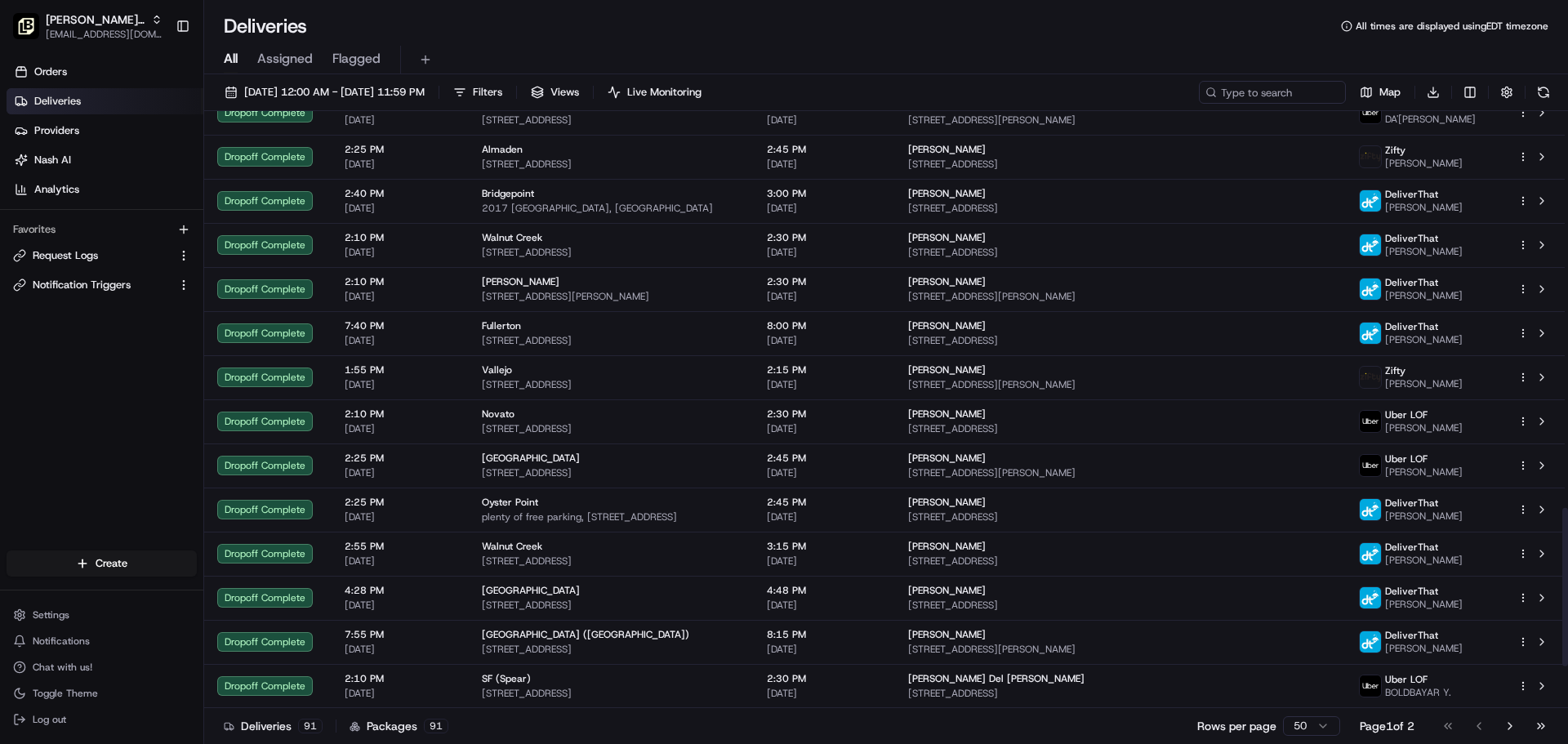
scroll to position [1656, 0]
click at [119, 33] on span "[EMAIL_ADDRESS][DOMAIN_NAME]" at bounding box center [105, 34] width 117 height 13
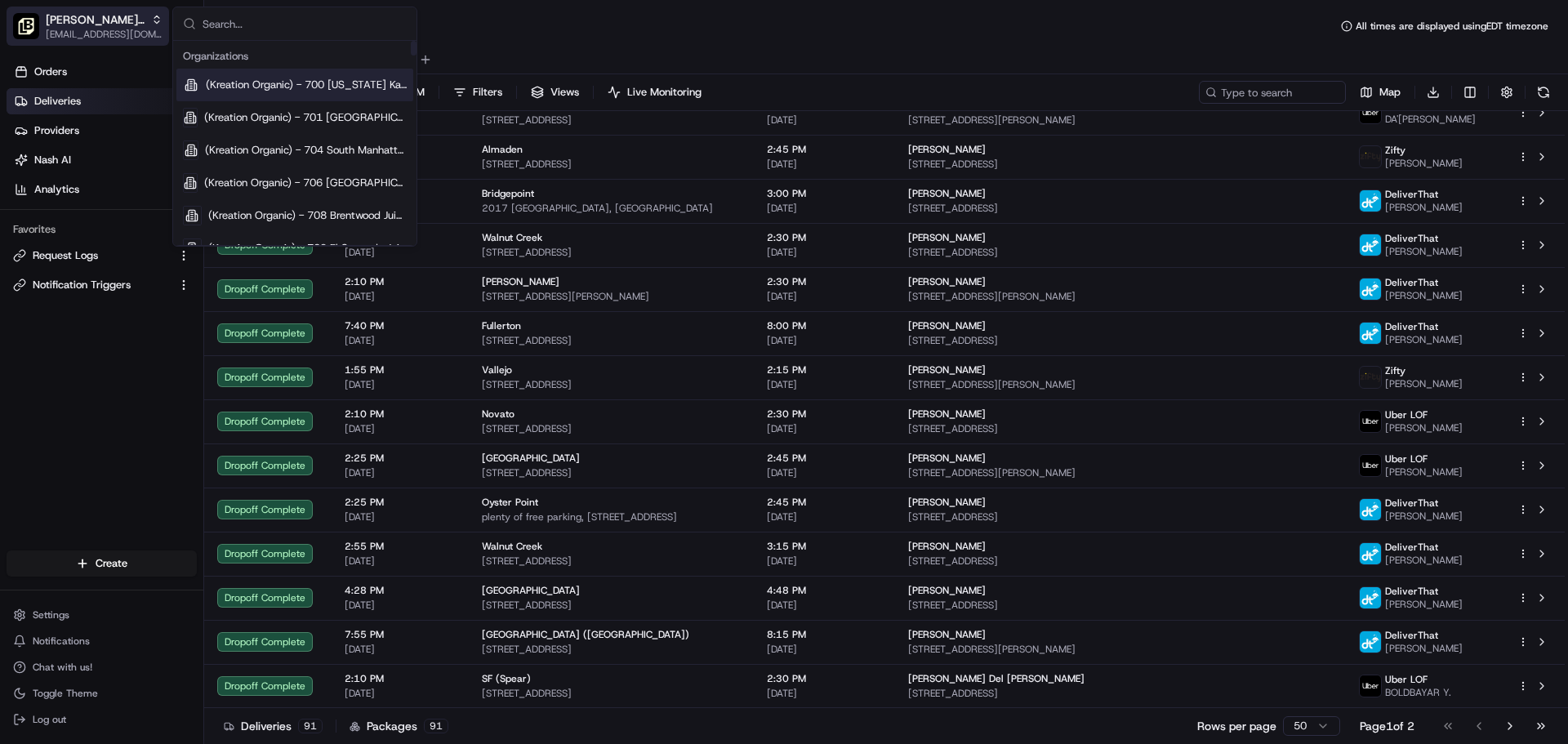
click at [101, 30] on span "[EMAIL_ADDRESS][DOMAIN_NAME]" at bounding box center [105, 34] width 117 height 13
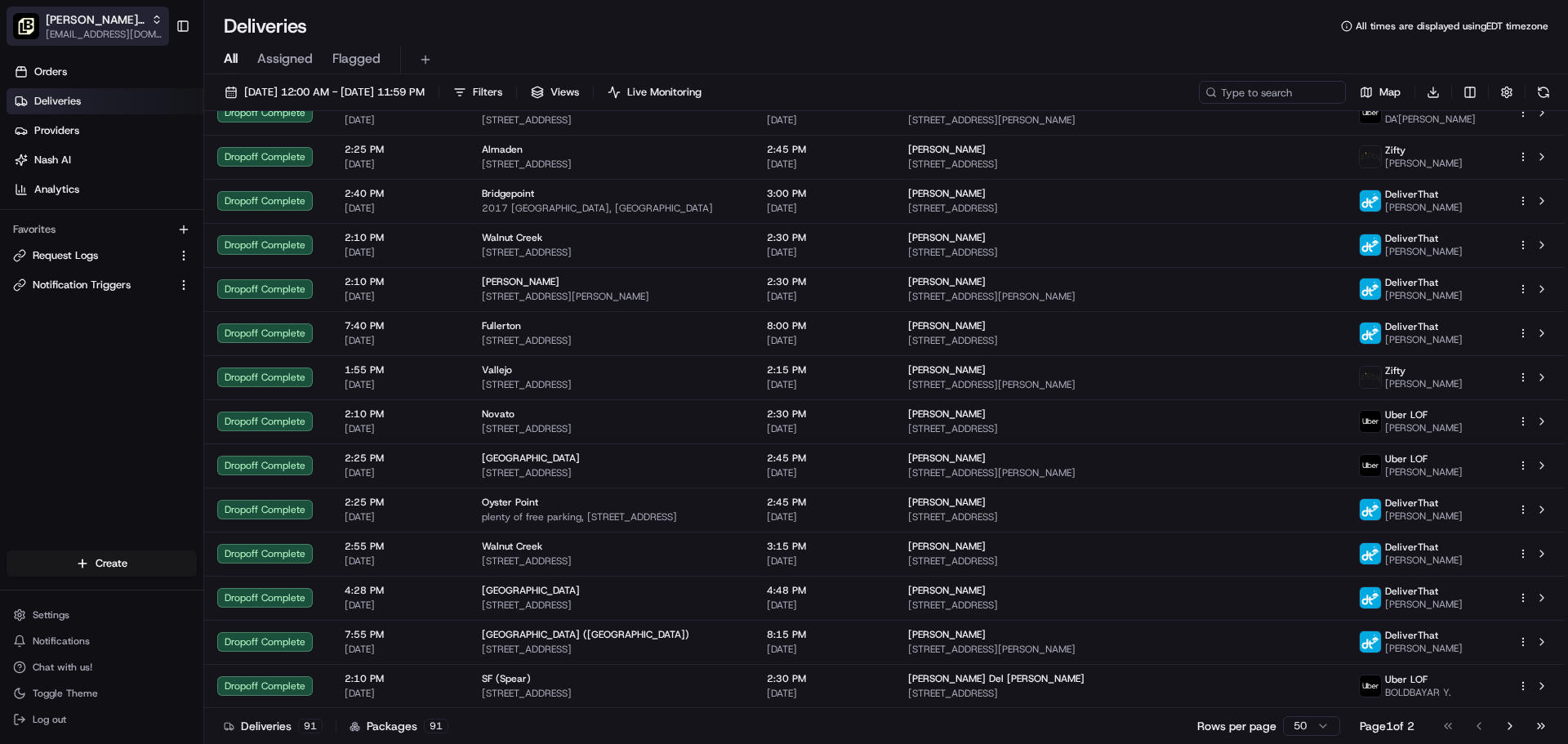
click at [106, 27] on span "[EMAIL_ADDRESS][DOMAIN_NAME]" at bounding box center [105, 34] width 117 height 13
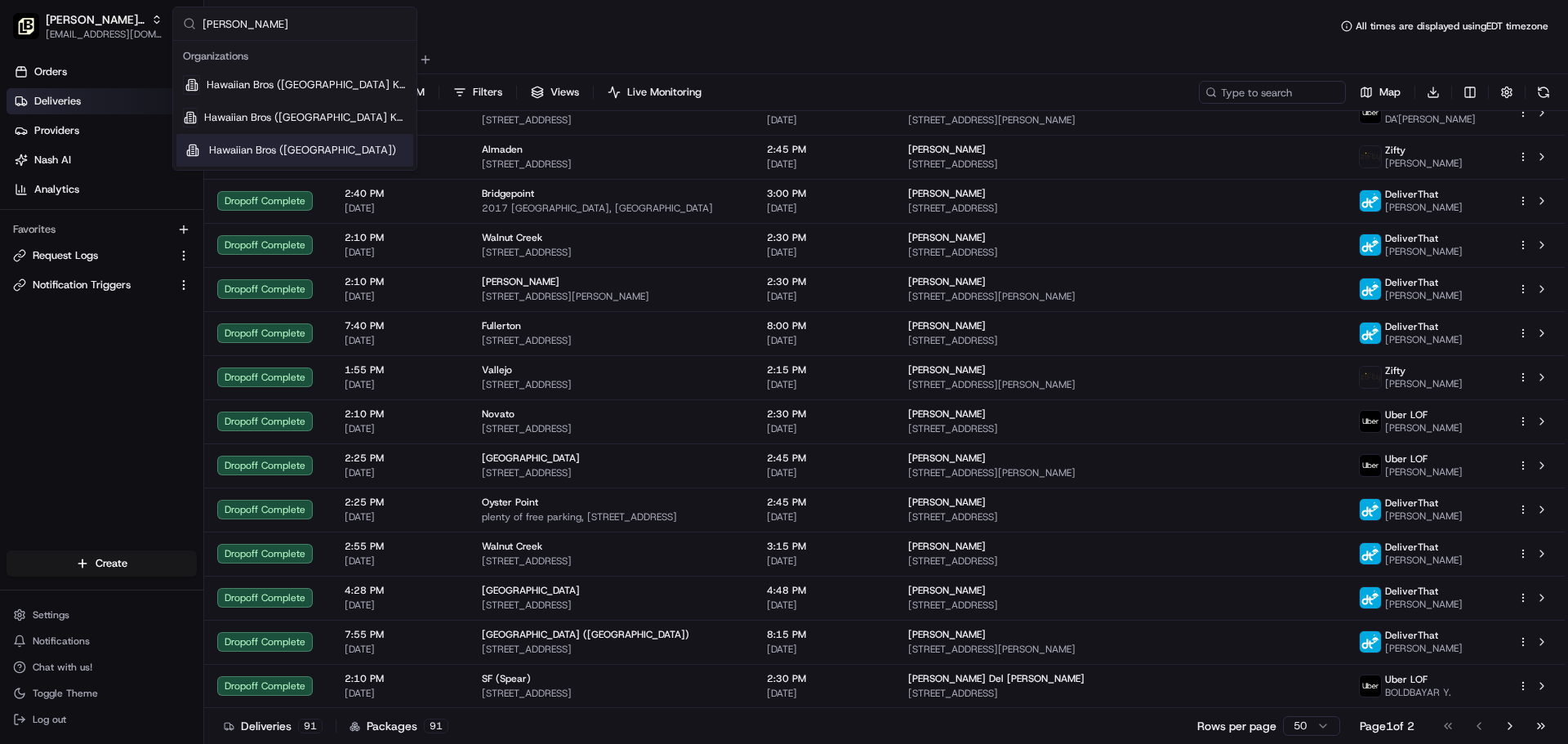
type input "[PERSON_NAME]"
click at [290, 145] on span "Hawaiian Bros ([GEOGRAPHIC_DATA])" at bounding box center [303, 151] width 187 height 15
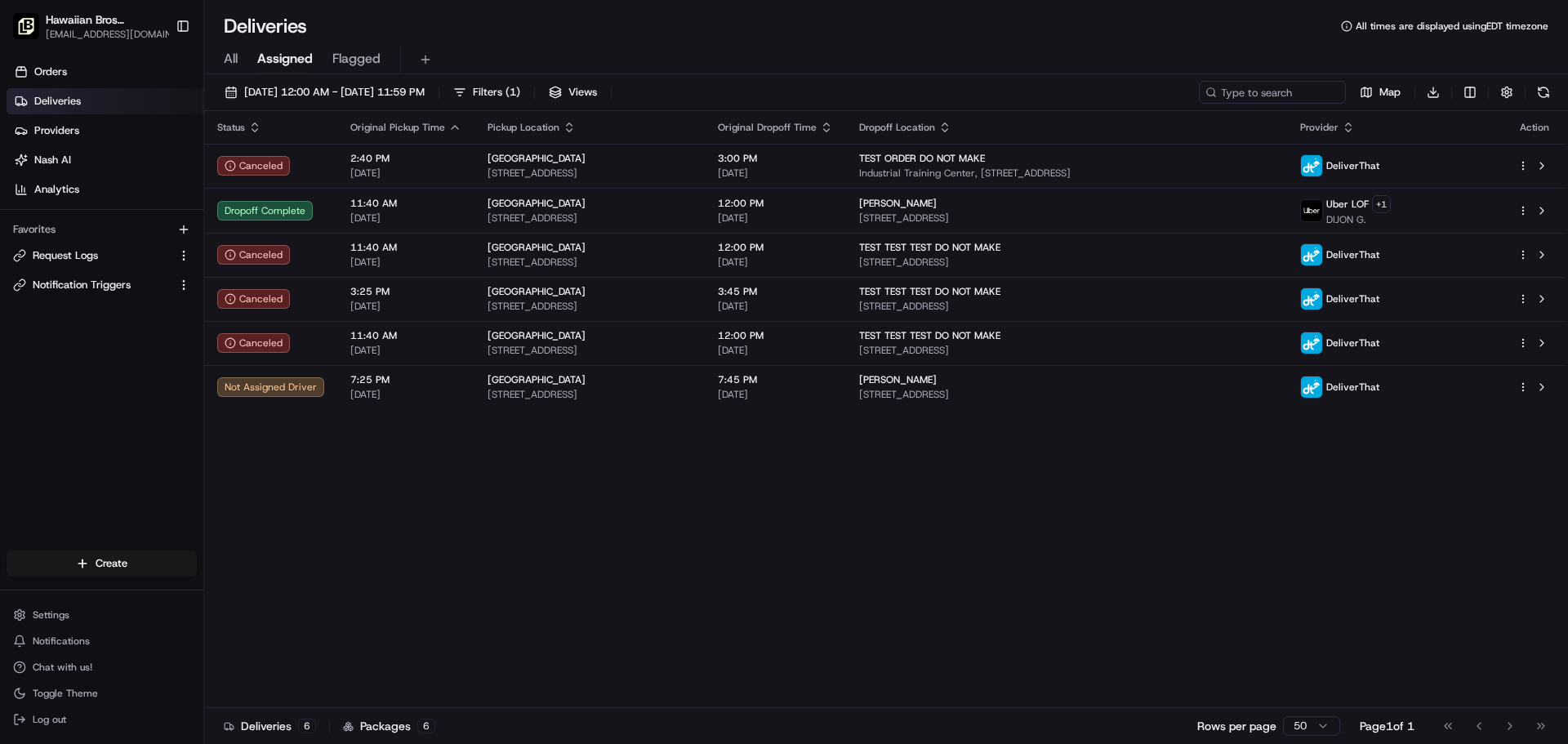
click at [240, 59] on div "All Assigned Flagged" at bounding box center [886, 60] width 1364 height 28
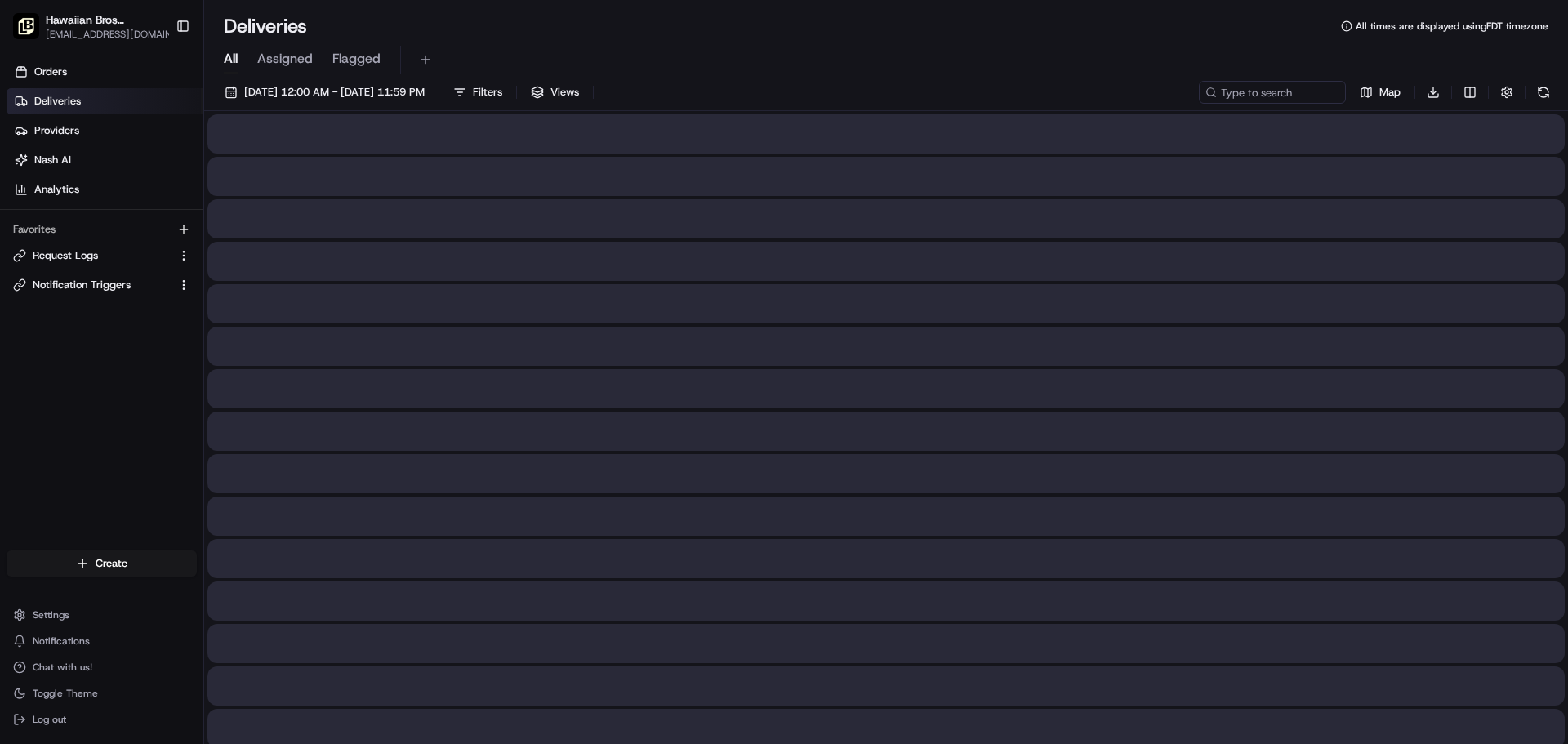
click at [232, 54] on span "All" at bounding box center [230, 58] width 14 height 20
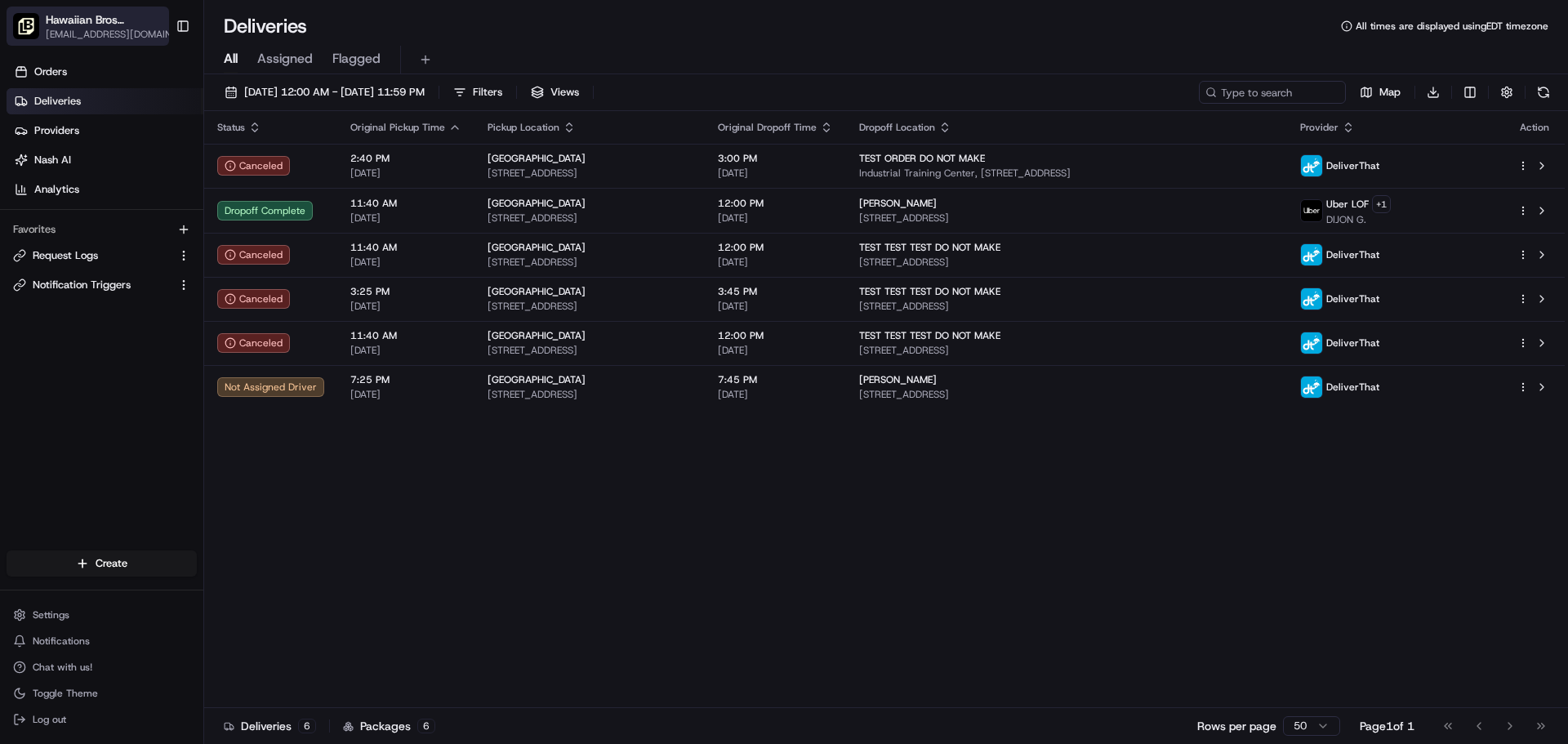
click at [88, 25] on span "Hawaiian Bros ([GEOGRAPHIC_DATA])" at bounding box center [107, 19] width 121 height 16
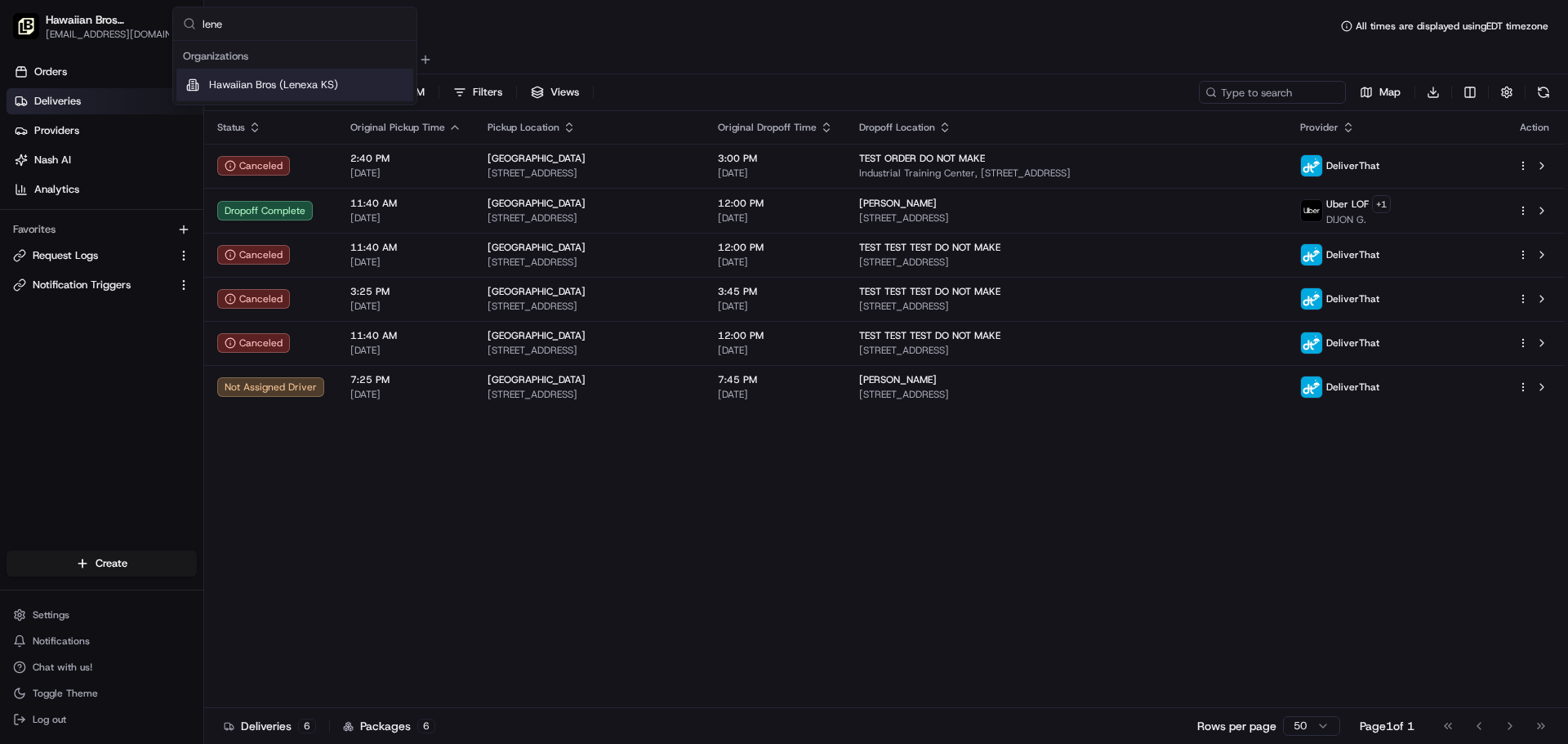
type input "lene"
click at [335, 84] on span "Hawaiian Bros (Lenexa KS)" at bounding box center [273, 85] width 129 height 15
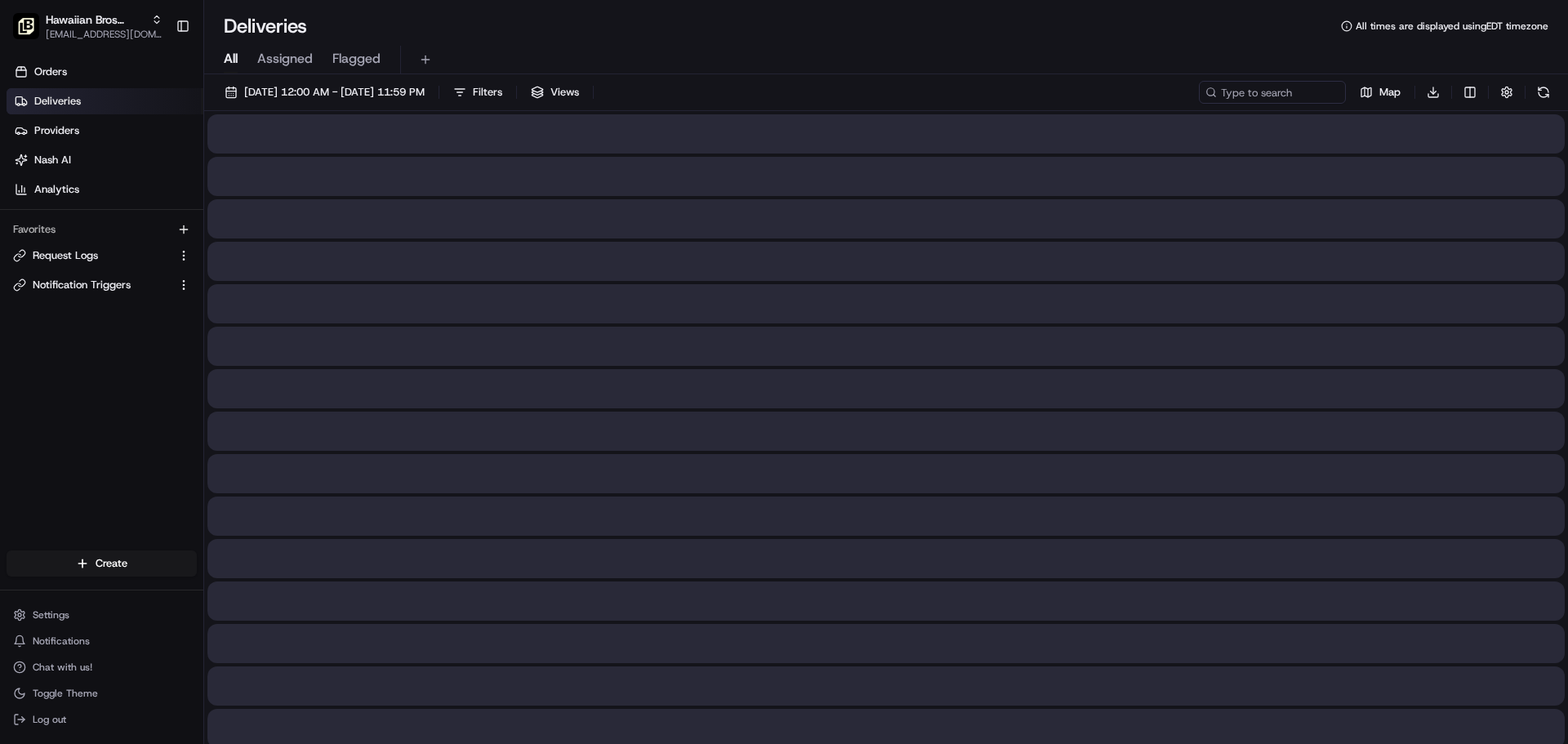
click at [231, 64] on span "All" at bounding box center [230, 58] width 14 height 20
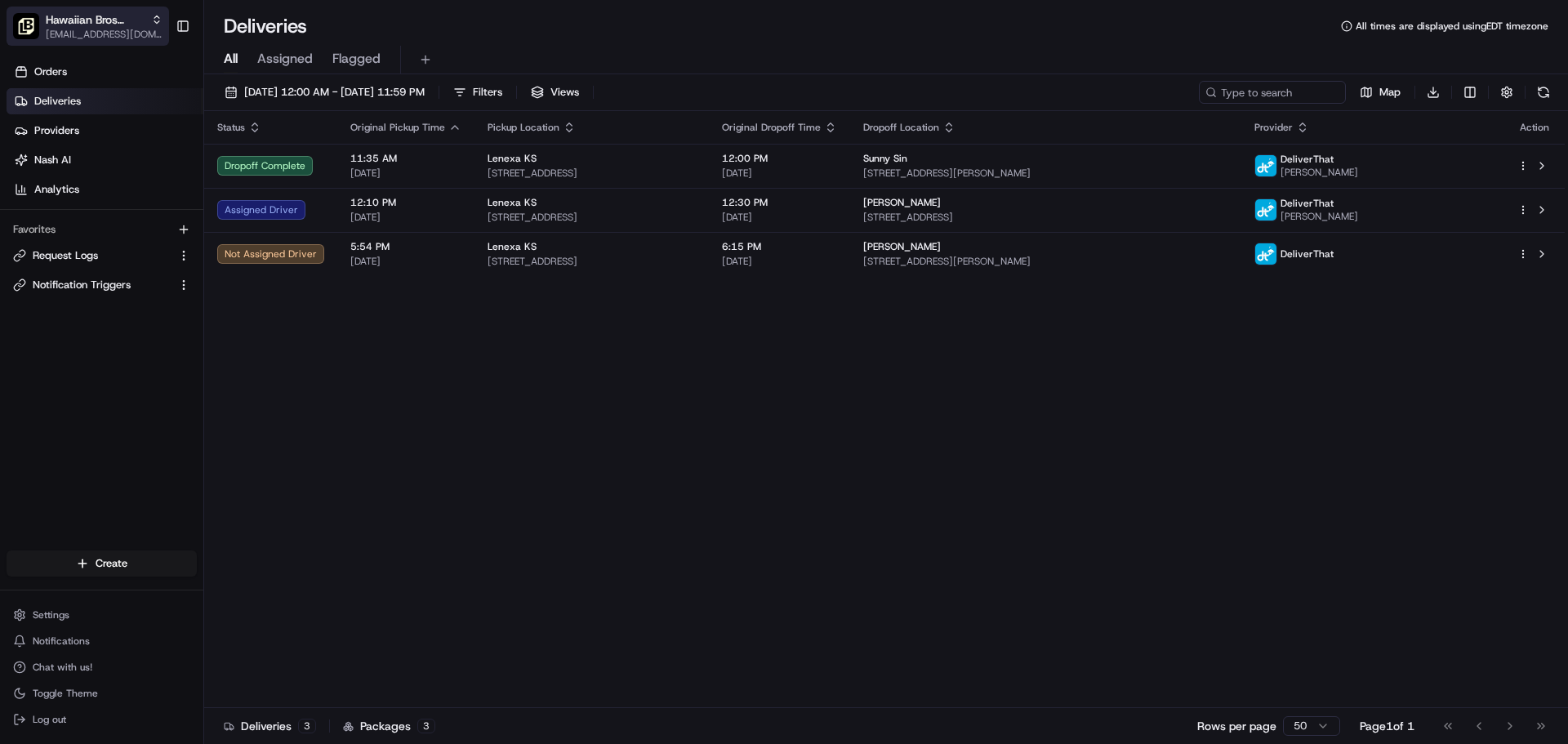
click at [83, 27] on span "Hawaiian Bros (Lenexa KS)" at bounding box center [95, 19] width 99 height 16
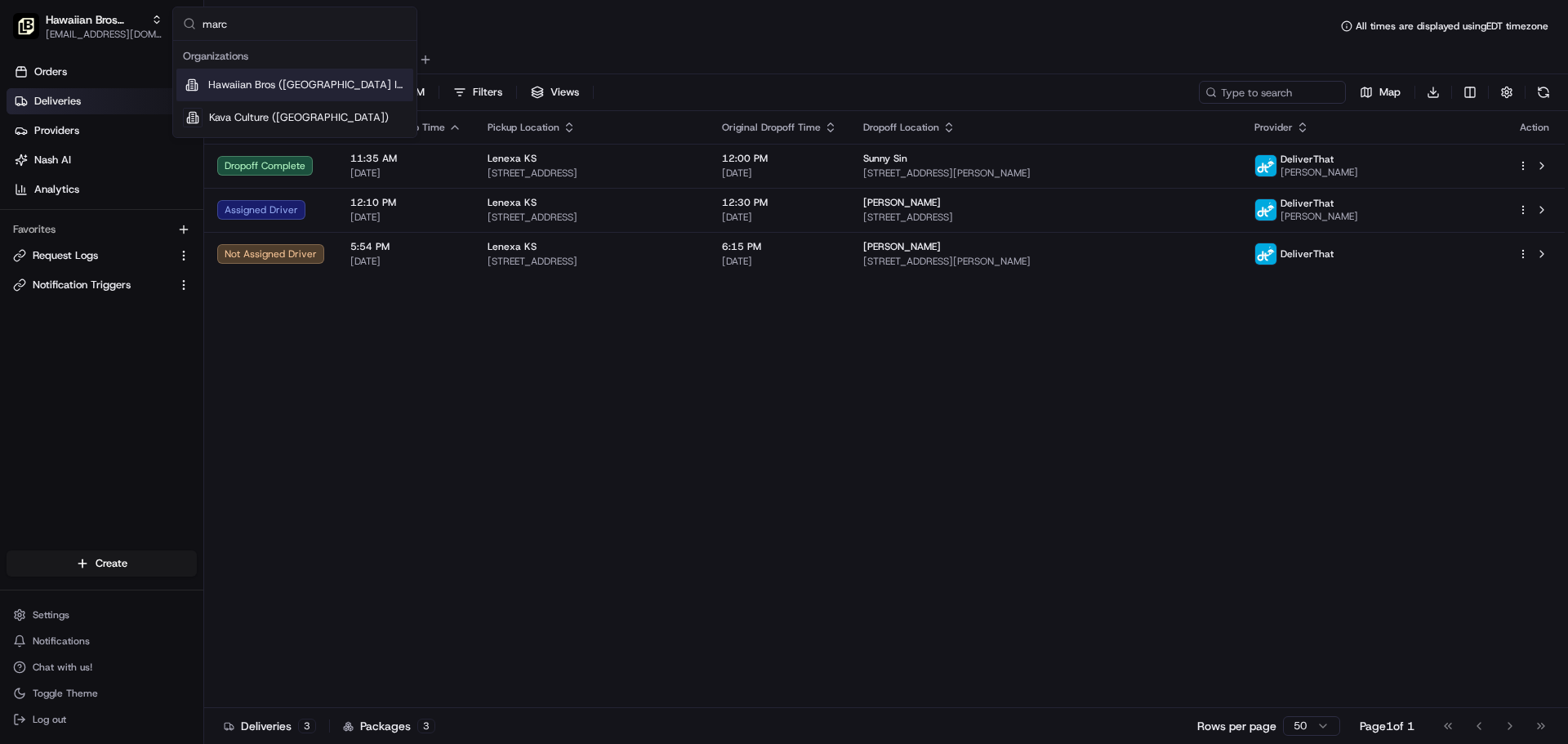
type input "marc"
click at [295, 95] on div "Hawaiian Bros ([GEOGRAPHIC_DATA] I-35)" at bounding box center [294, 85] width 237 height 33
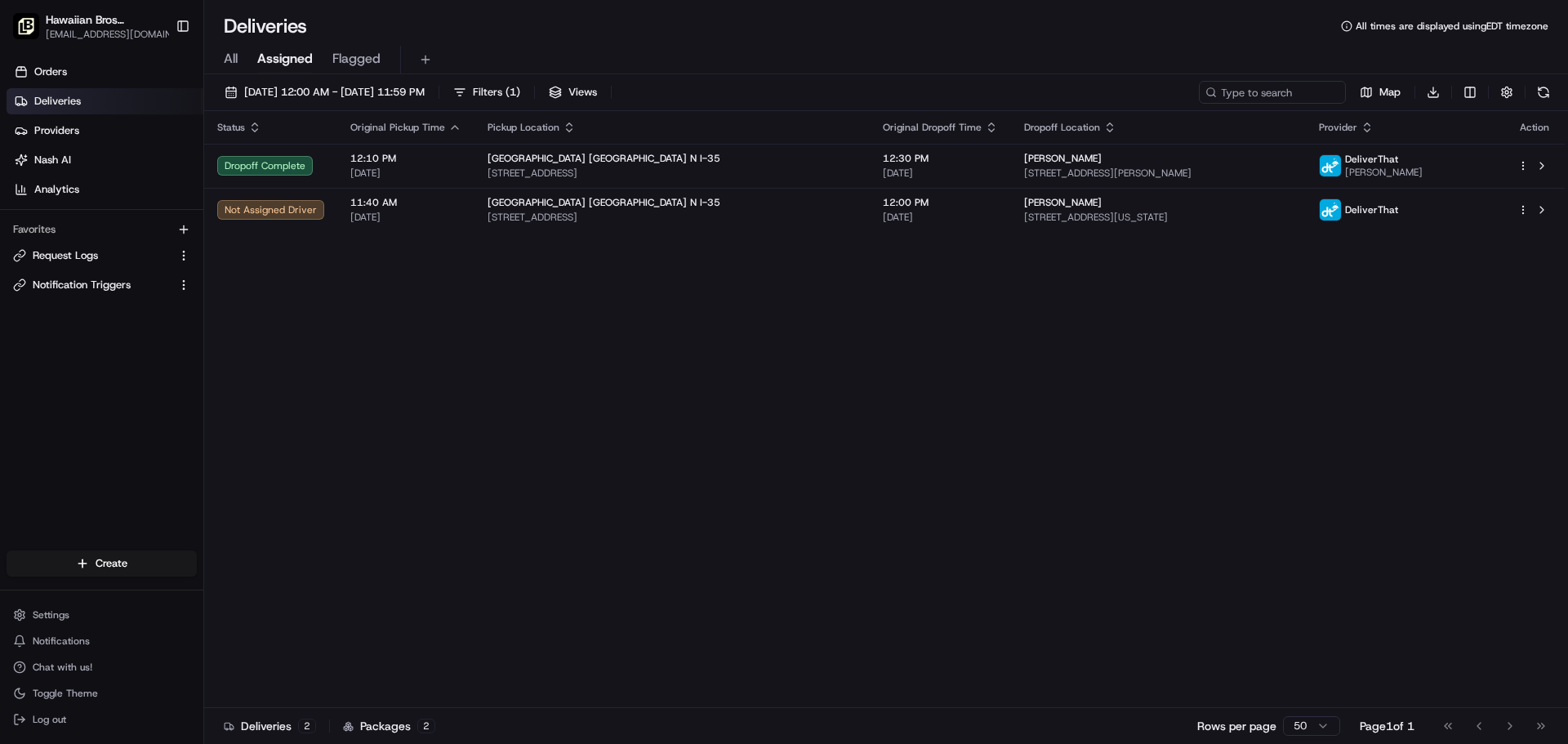
click at [231, 59] on span "All" at bounding box center [230, 58] width 14 height 20
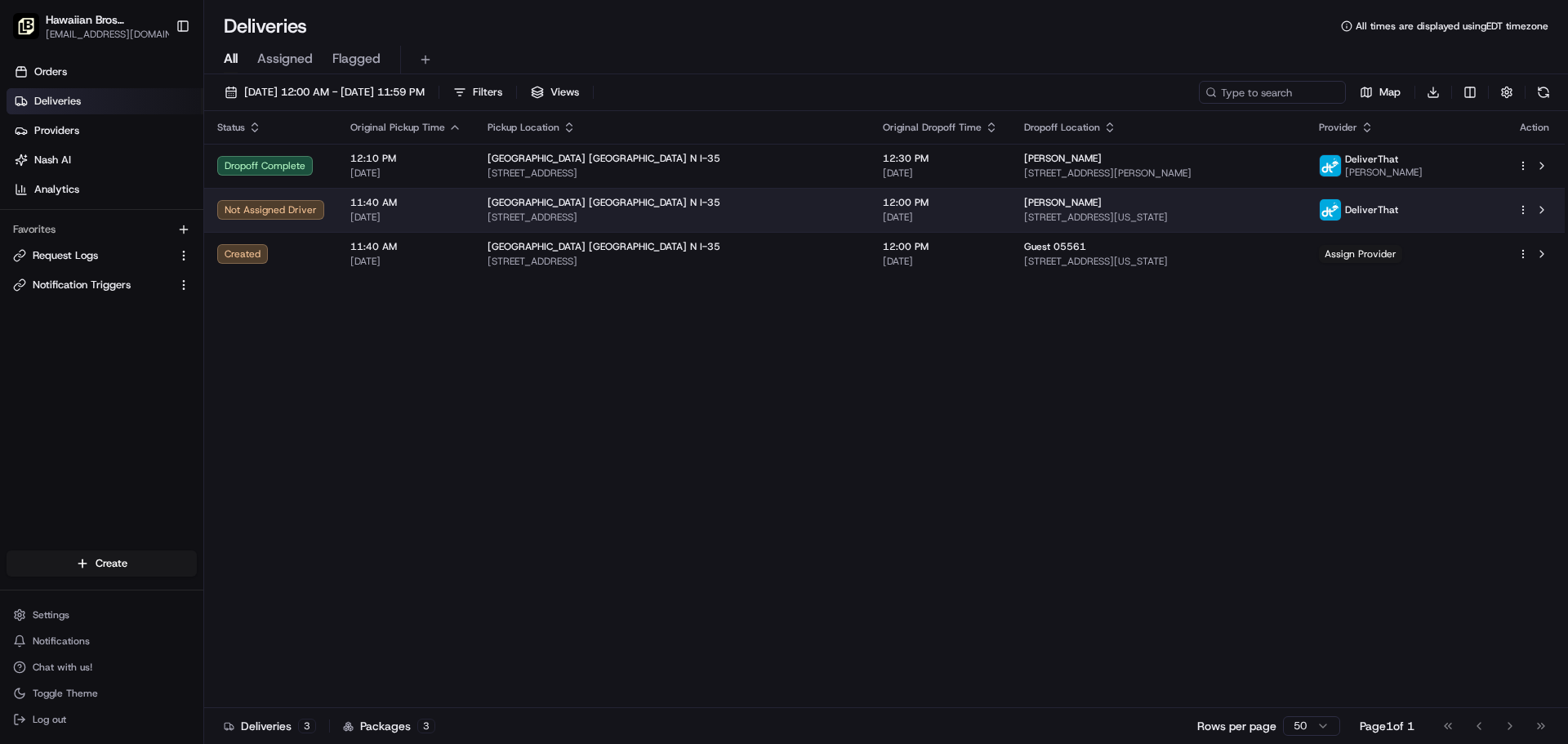
click at [706, 211] on span "[STREET_ADDRESS]" at bounding box center [672, 218] width 370 height 13
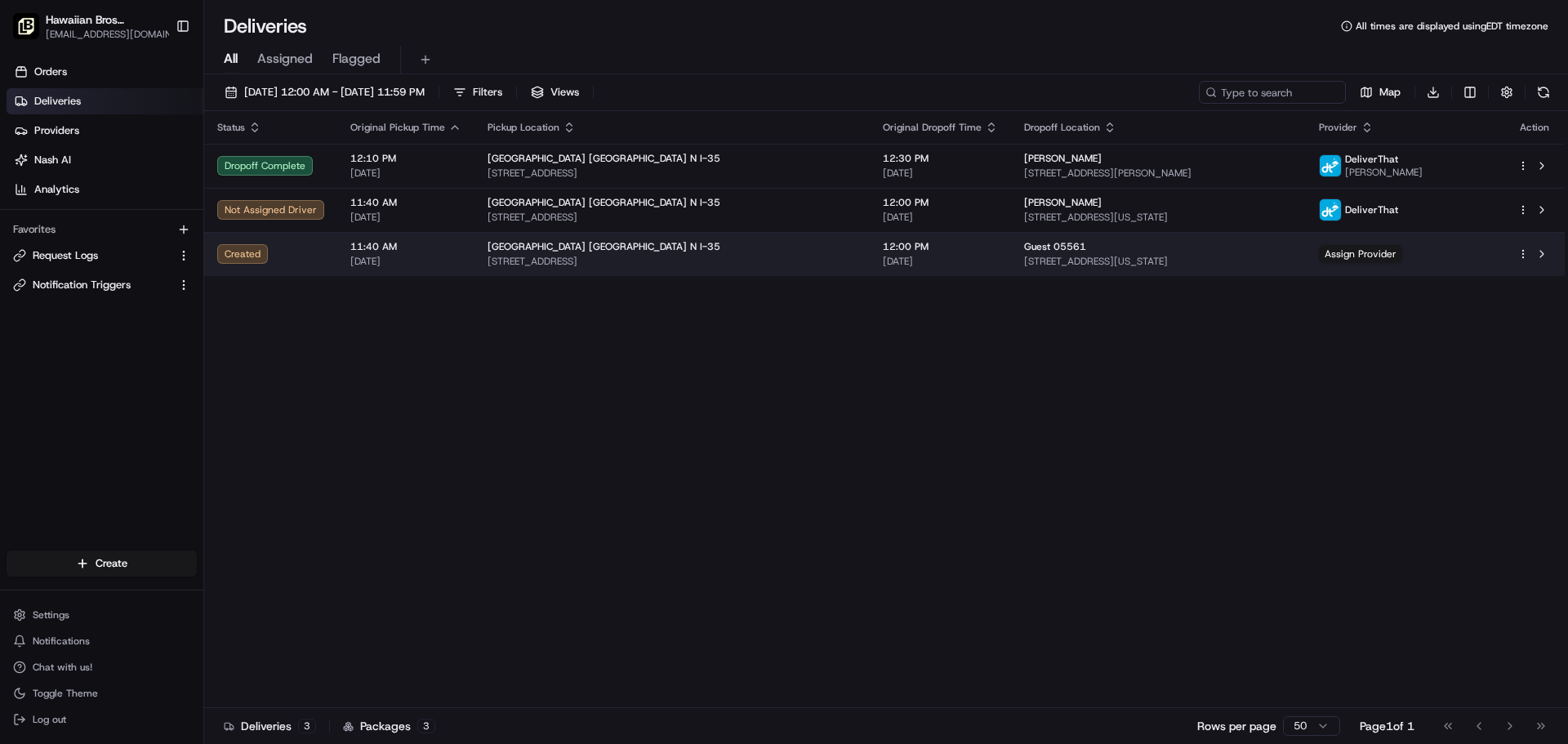
click at [722, 268] on span "[STREET_ADDRESS]" at bounding box center [672, 261] width 370 height 13
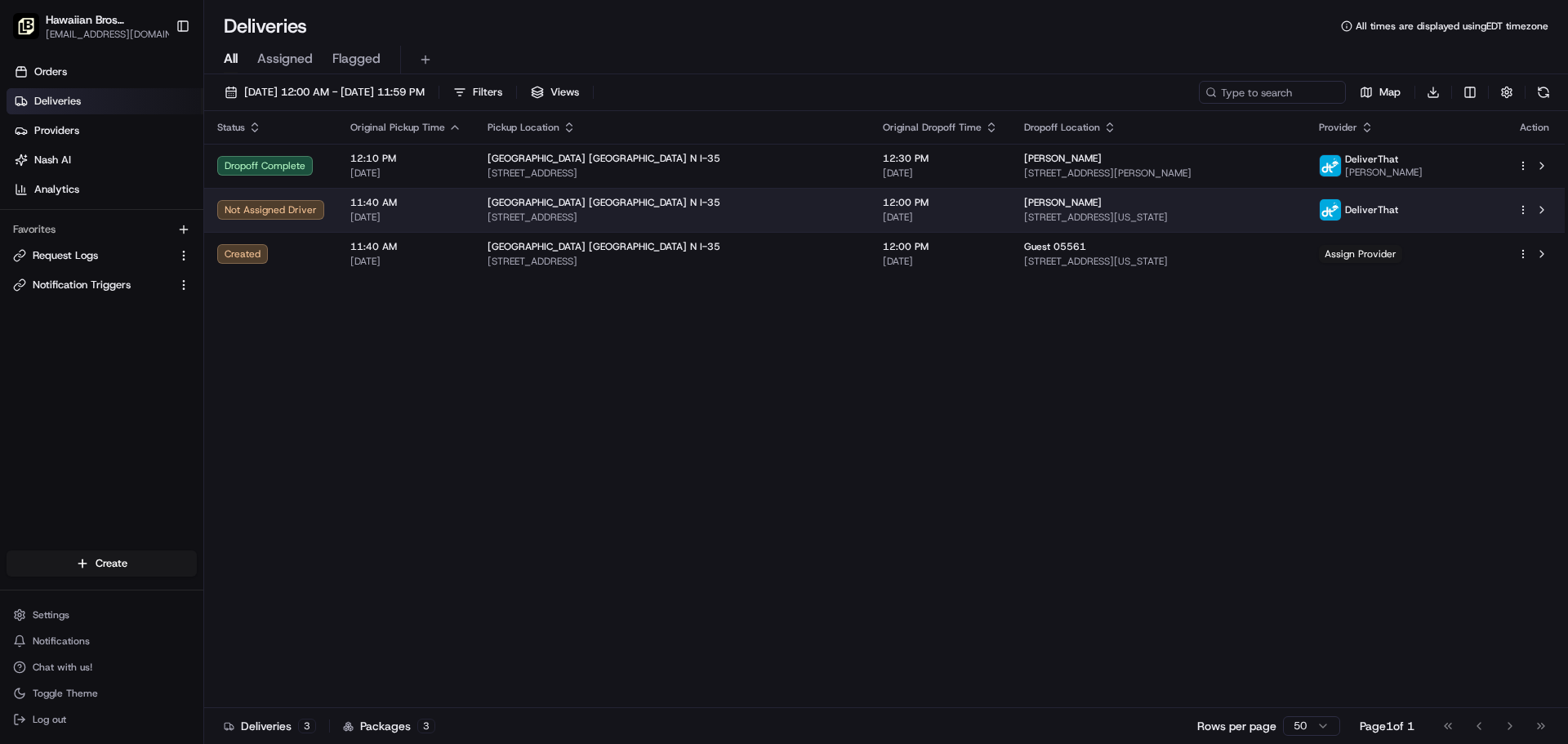
click at [550, 200] on span "[GEOGRAPHIC_DATA] [GEOGRAPHIC_DATA] N I-35" at bounding box center [603, 203] width 233 height 13
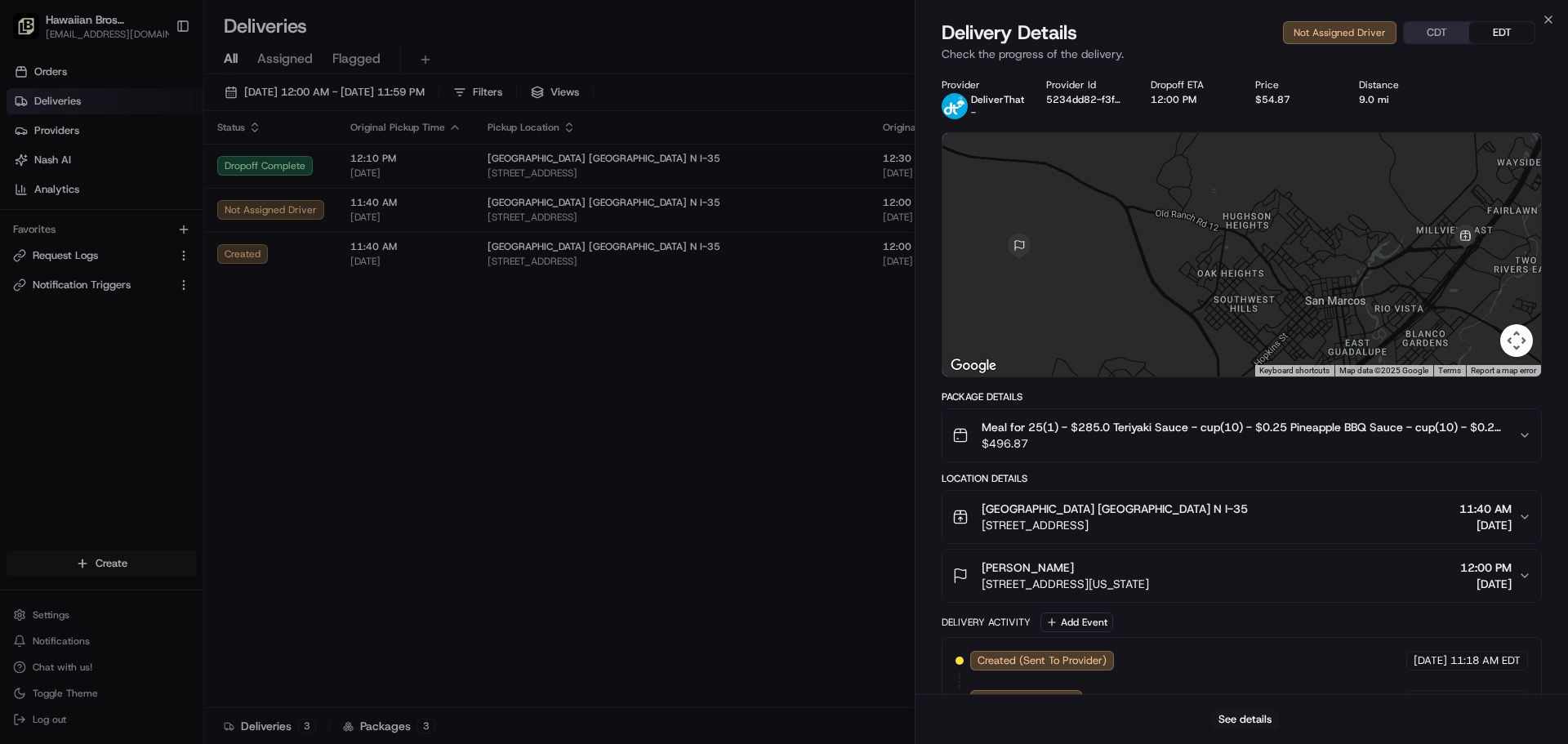
click at [1529, 436] on icon "button" at bounding box center [1525, 436] width 13 height 13
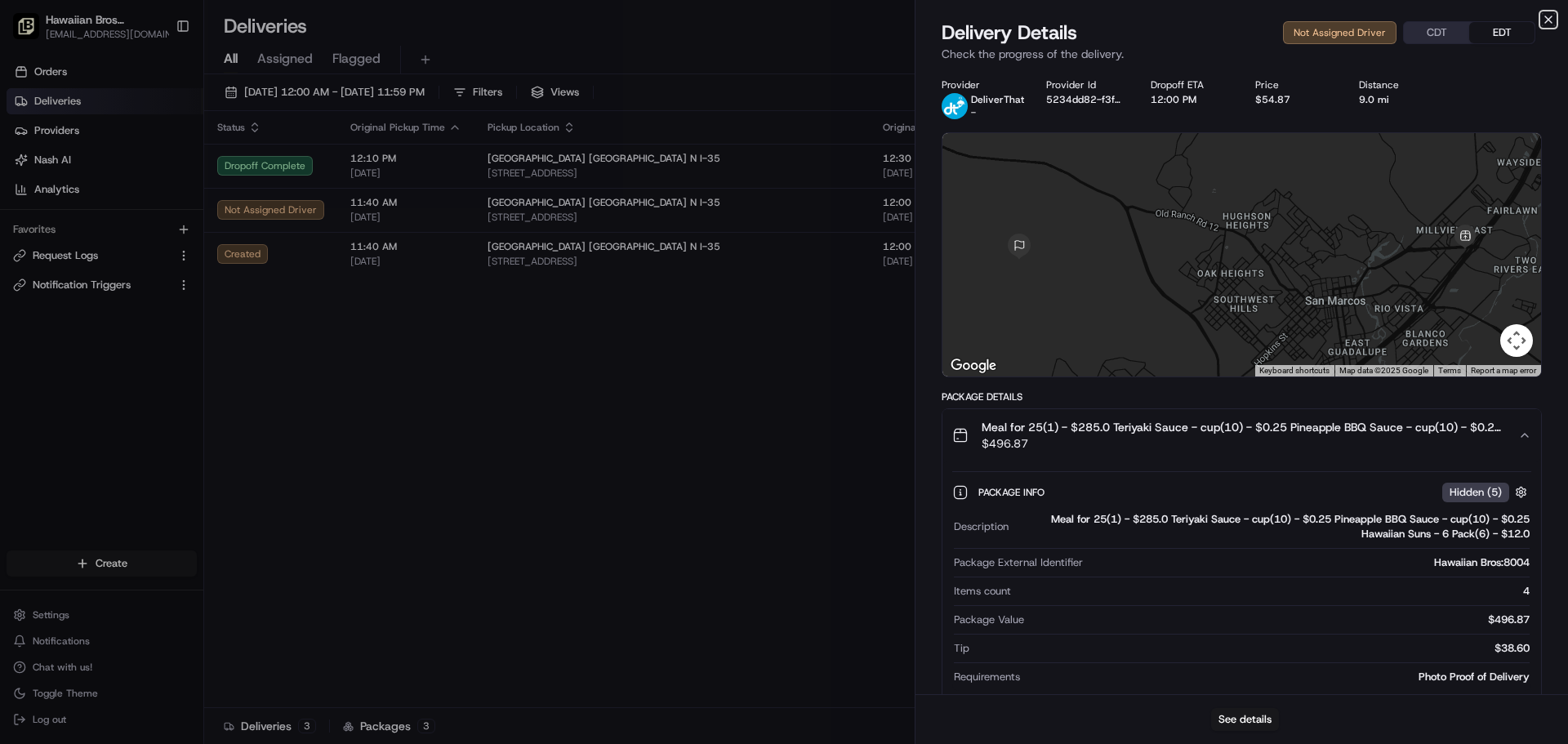
click at [1549, 21] on icon "button" at bounding box center [1548, 19] width 7 height 7
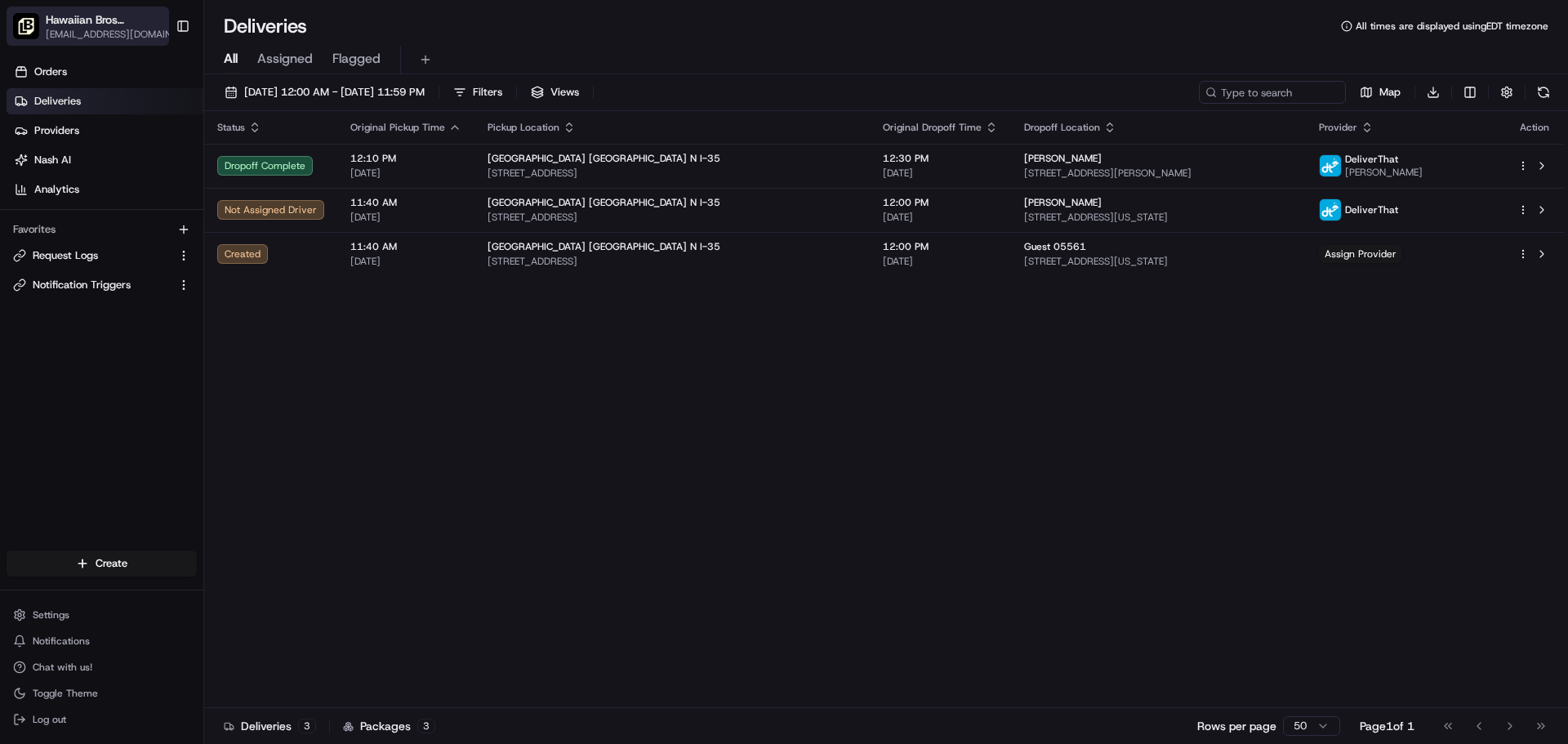
click at [97, 34] on span "[EMAIL_ADDRESS][DOMAIN_NAME]" at bounding box center [113, 34] width 135 height 13
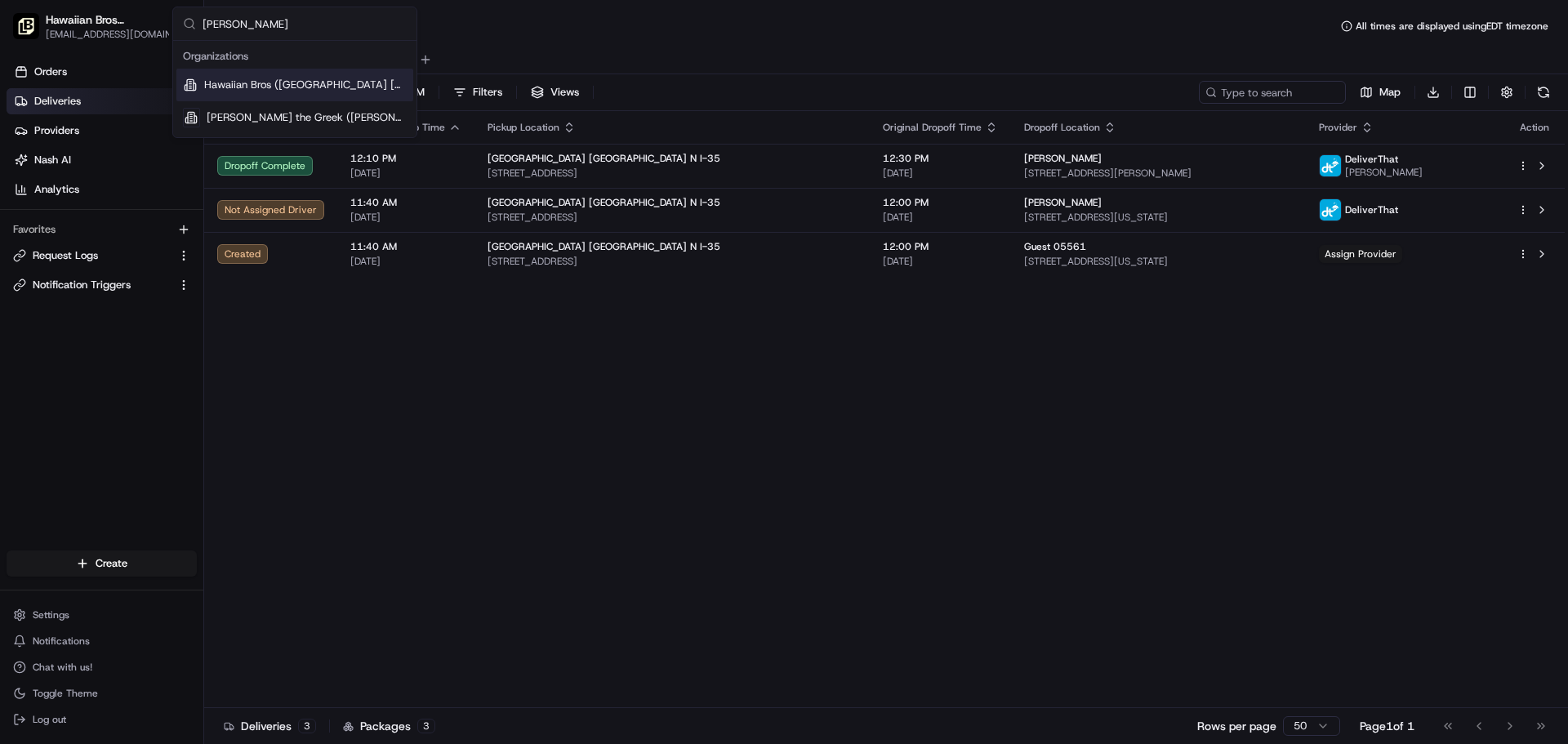
type input "[PERSON_NAME]"
click at [308, 84] on span "Hawaiian Bros ([GEOGRAPHIC_DATA] [GEOGRAPHIC_DATA] [PERSON_NAME])" at bounding box center [305, 85] width 203 height 15
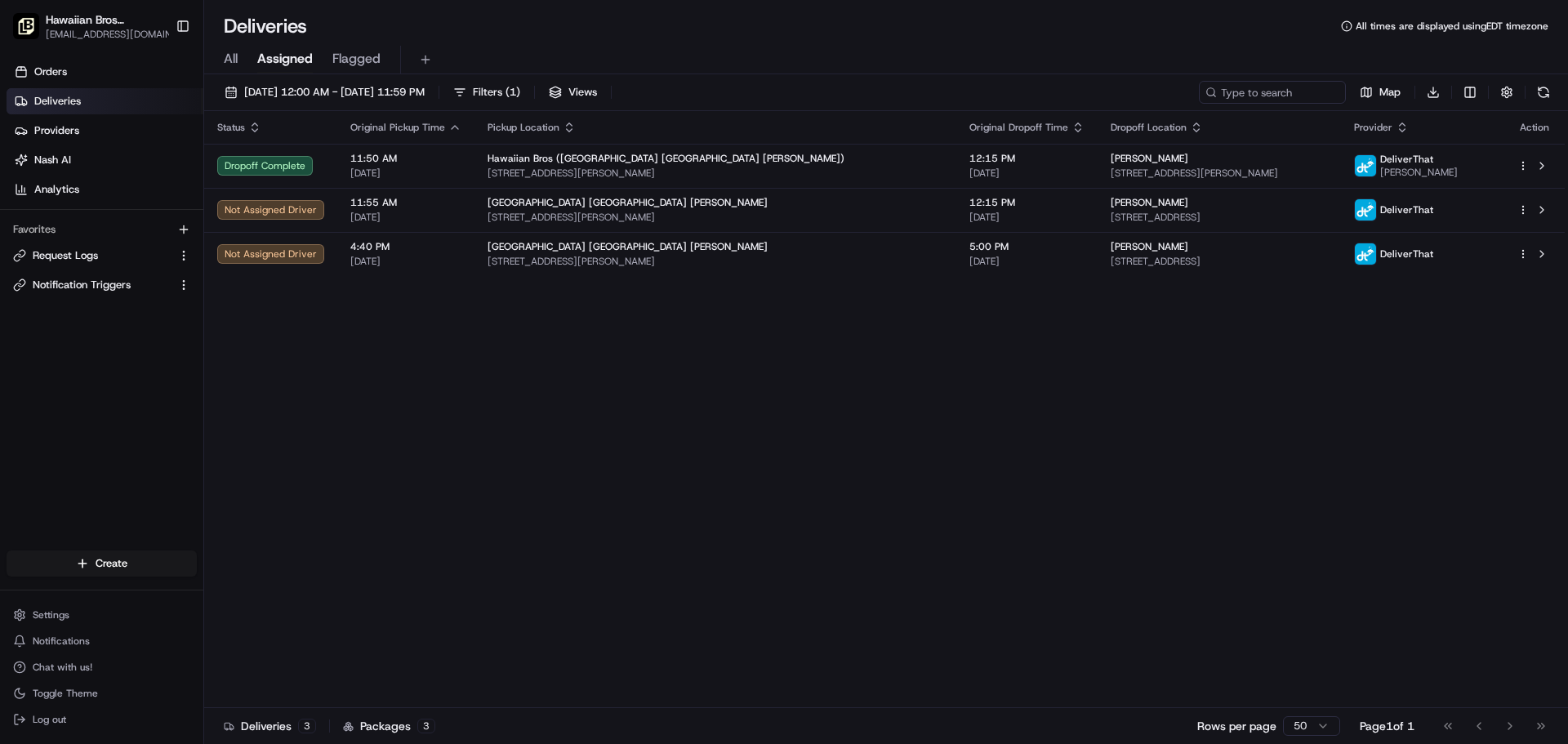
click at [235, 60] on span "All" at bounding box center [230, 58] width 14 height 20
click at [108, 23] on span "Hawaiian Bros ([GEOGRAPHIC_DATA] [GEOGRAPHIC_DATA] [PERSON_NAME])" at bounding box center [105, 19] width 117 height 16
type input "[PERSON_NAME]"
click at [327, 89] on span "Hawaiian Bros (Davenport_IA_E 53rd)" at bounding box center [302, 85] width 185 height 15
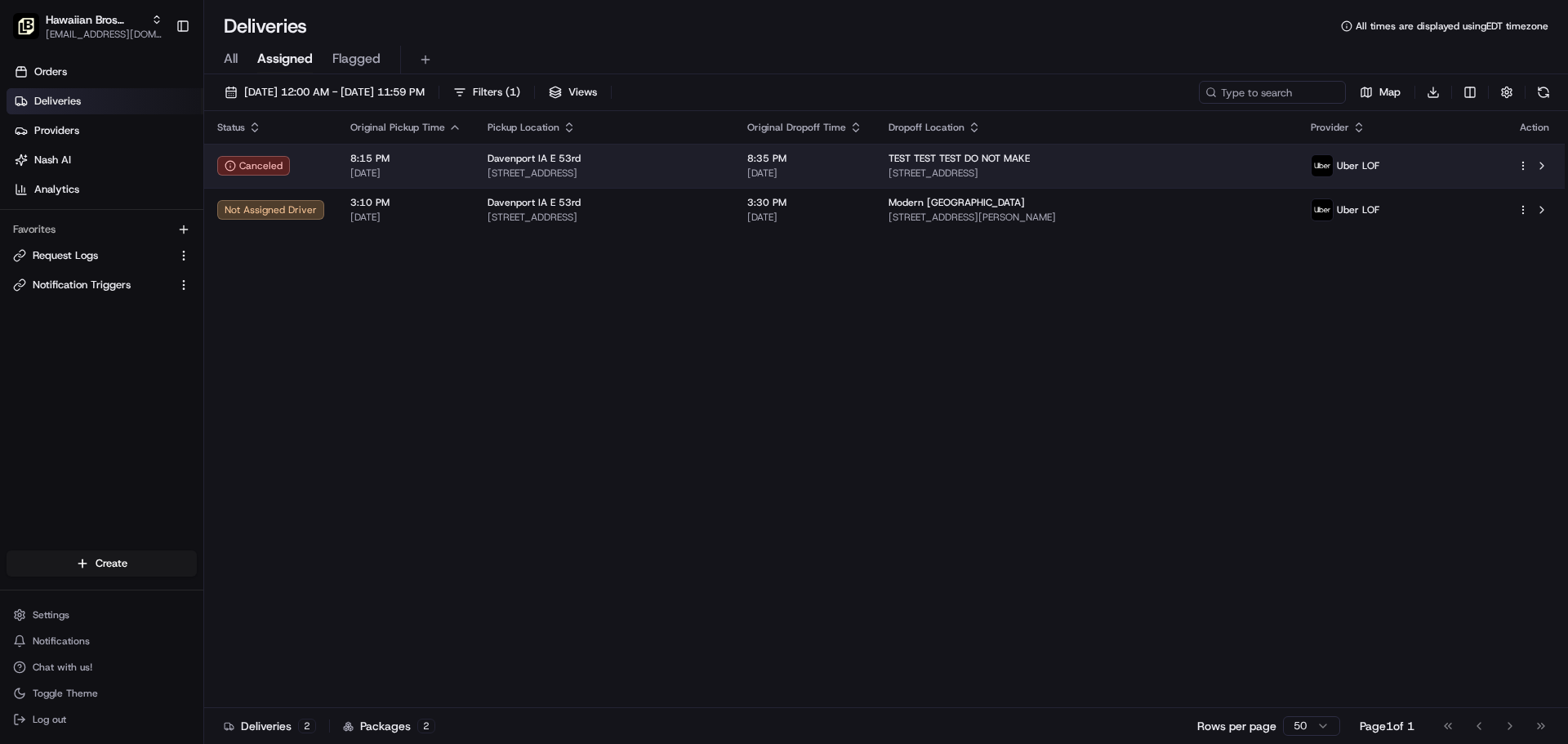
click at [994, 163] on span "TEST TEST TEST DO NOT MAKE" at bounding box center [960, 158] width 141 height 13
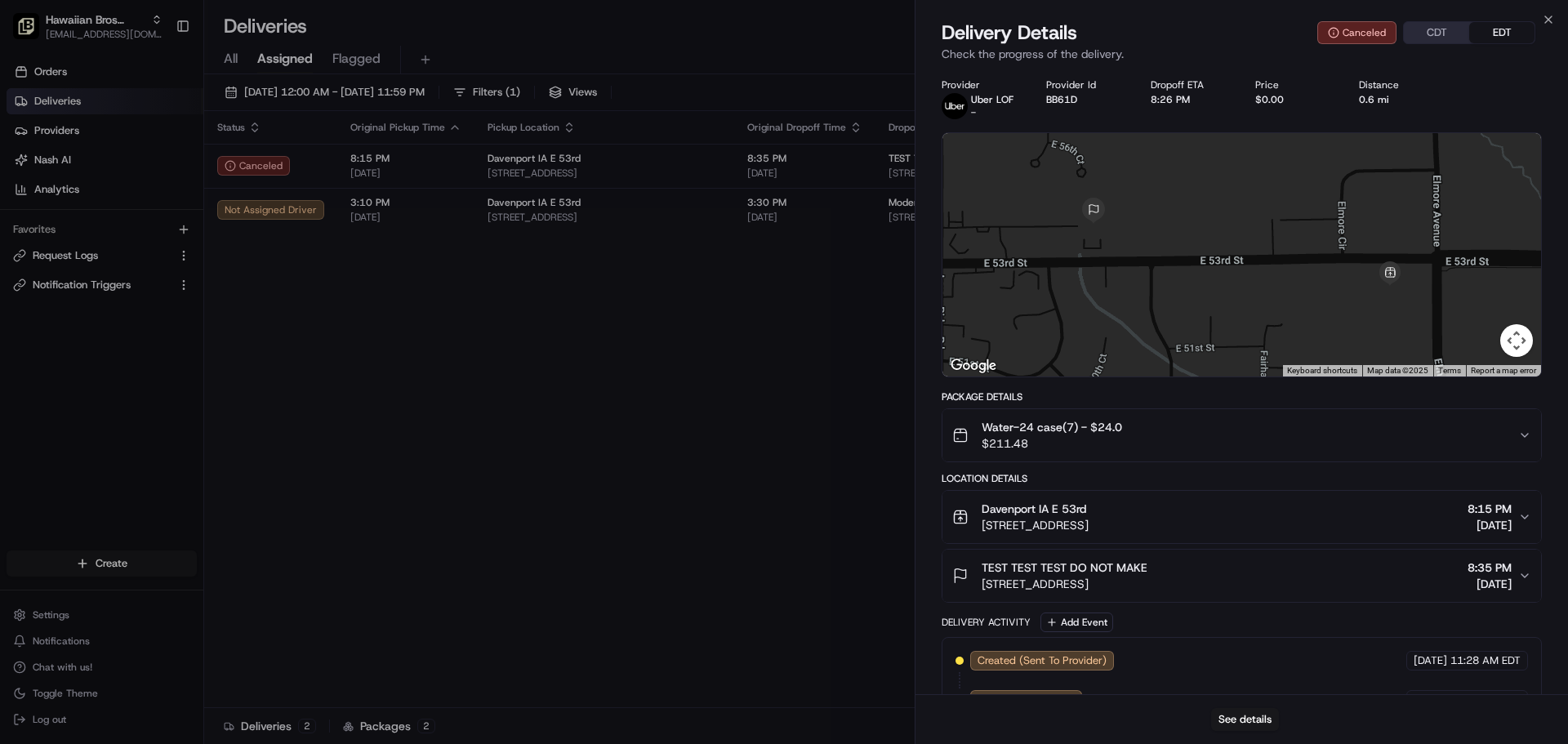
click at [1244, 575] on div "TEST TEST TEST DO NOT MAKE [STREET_ADDRESS] 8:35 PM [DATE]" at bounding box center [1235, 575] width 566 height 33
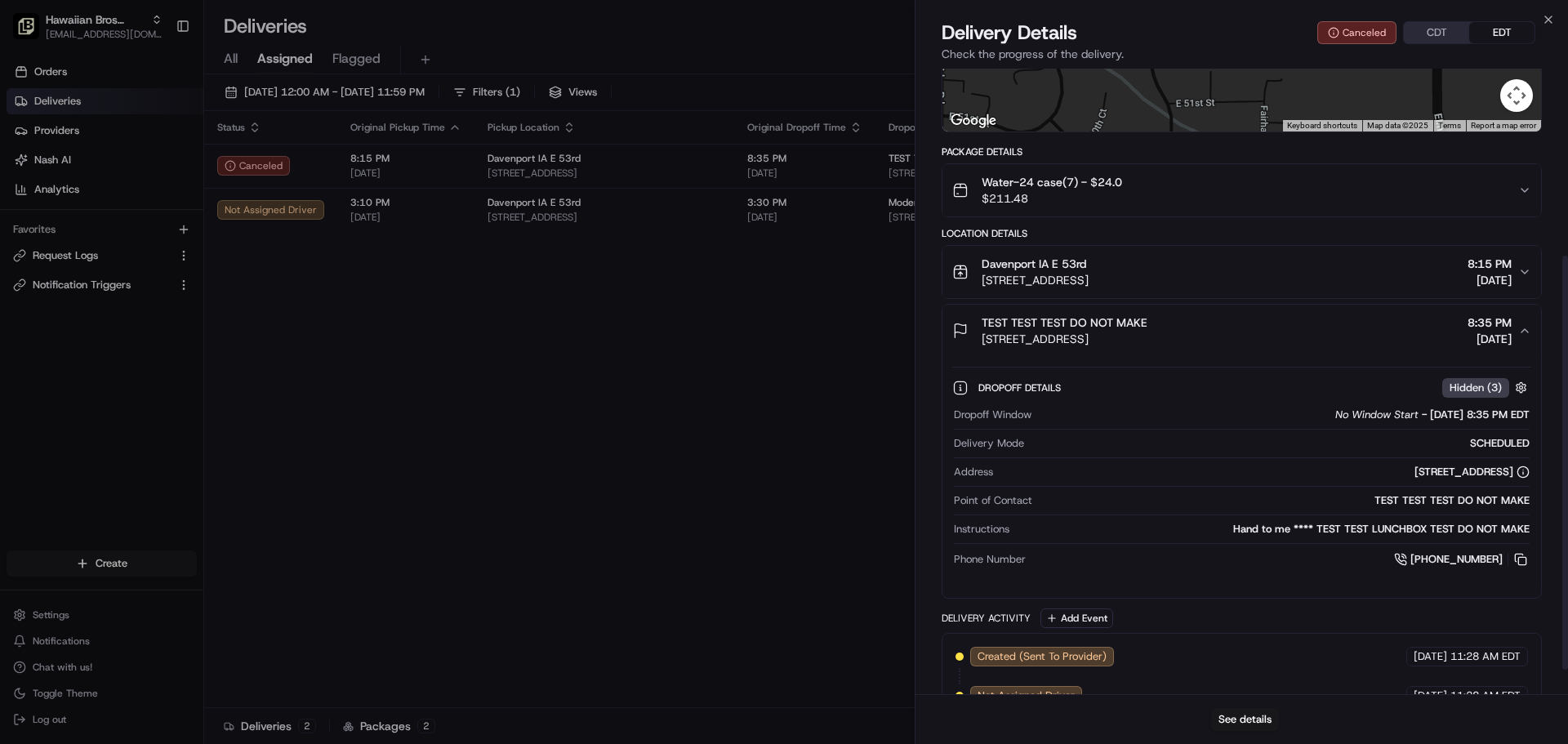
scroll to position [320, 0]
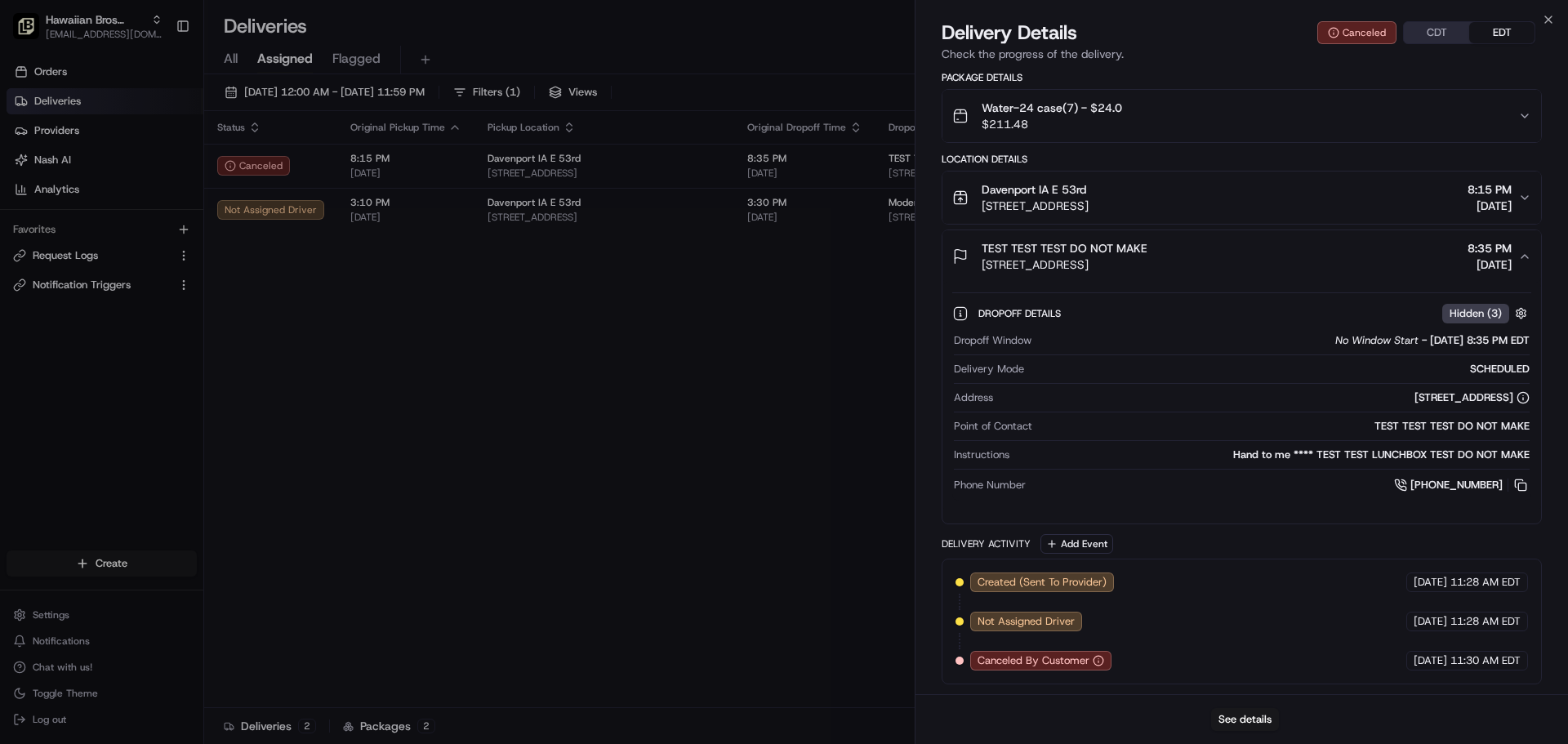
click at [1089, 212] on span "[STREET_ADDRESS]" at bounding box center [1034, 206] width 107 height 16
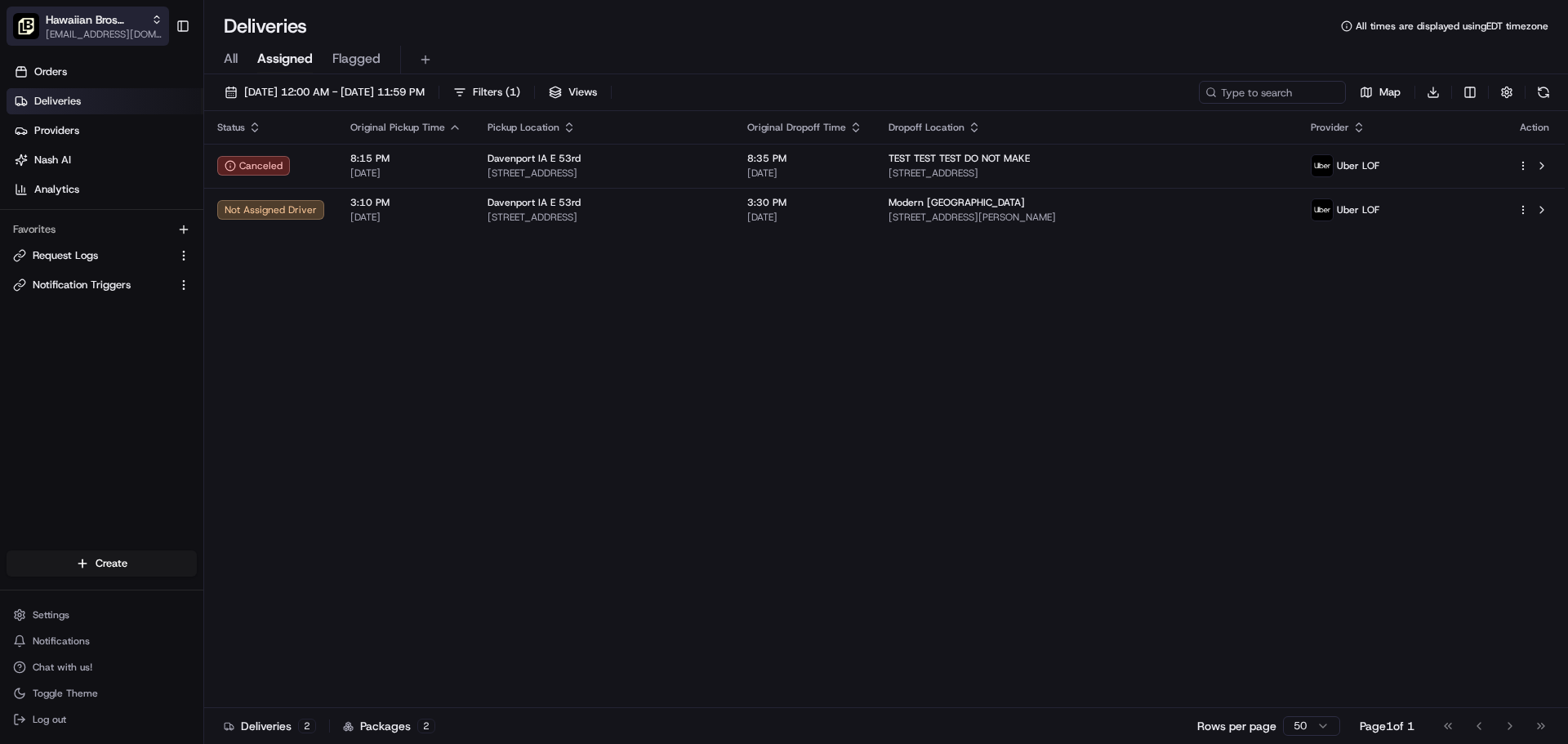
click at [103, 8] on button "Hawaiian Bros (Davenport_IA_E 53rd) [EMAIL_ADDRESS][DOMAIN_NAME]" at bounding box center [88, 26] width 162 height 40
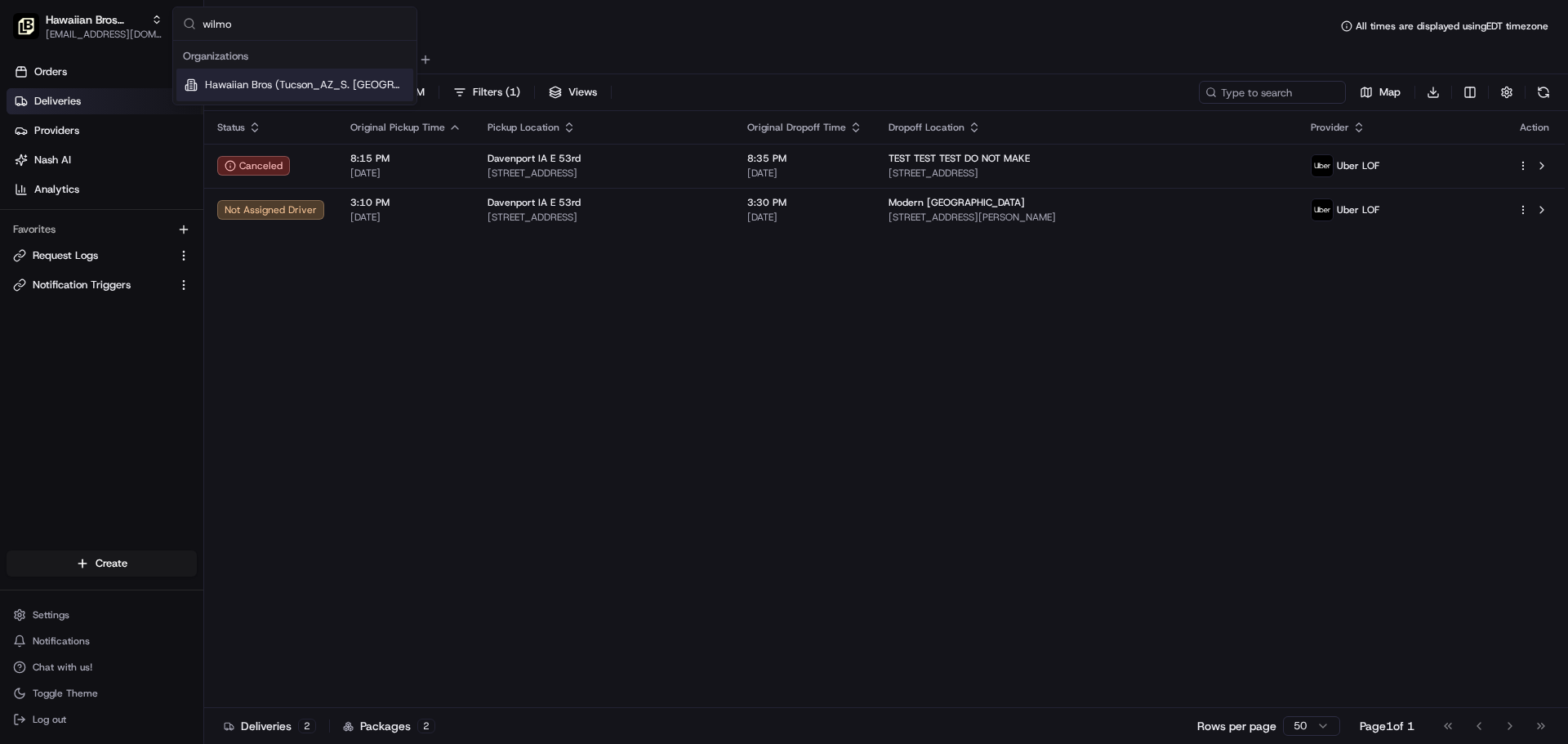
type input "wilmo"
click at [327, 79] on span "Hawaiian Bros (Tucson_AZ_S. [GEOGRAPHIC_DATA])" at bounding box center [305, 85] width 202 height 15
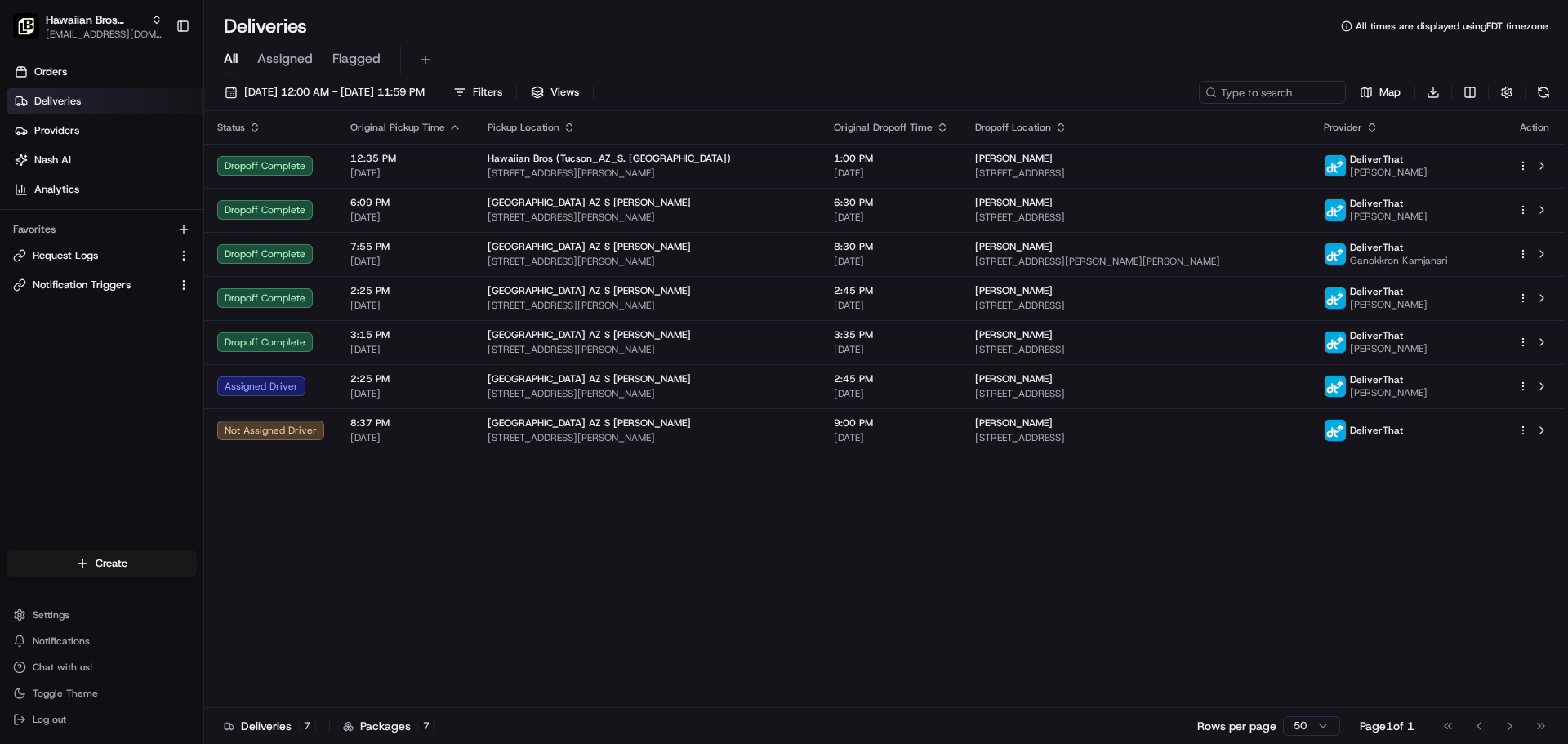
click at [229, 55] on span "All" at bounding box center [230, 58] width 14 height 20
click at [234, 64] on span "All" at bounding box center [230, 58] width 14 height 20
